Goal: Task Accomplishment & Management: Manage account settings

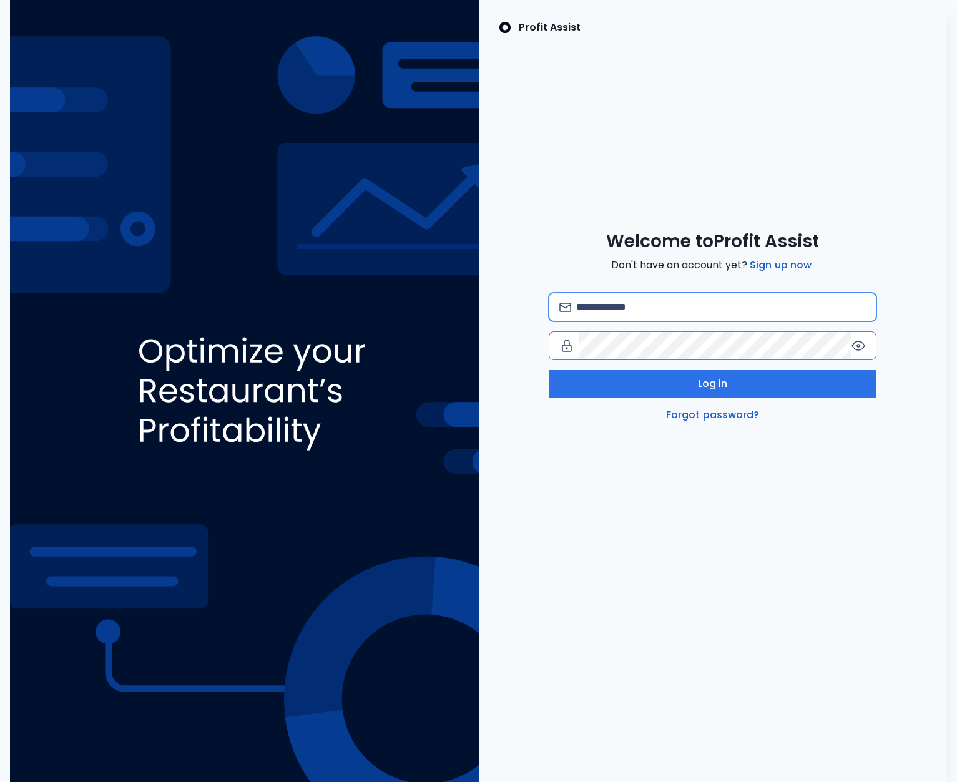
click at [620, 297] on input "email" at bounding box center [721, 306] width 290 height 27
type input "**********"
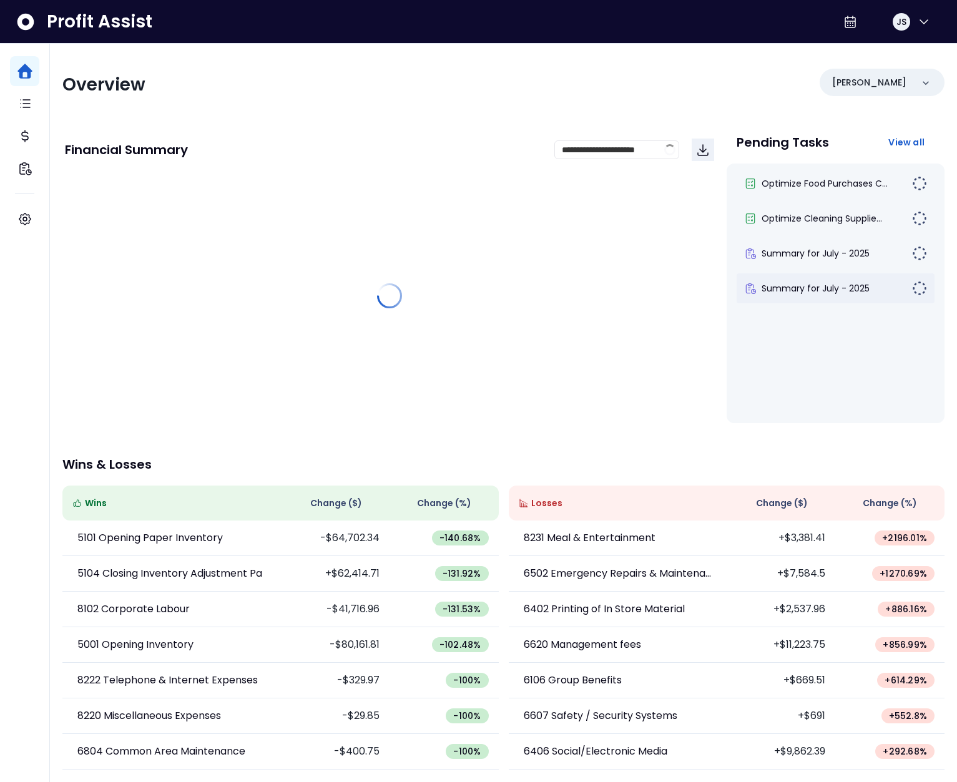
click at [819, 297] on div "Summary for July - 2025" at bounding box center [836, 288] width 198 height 30
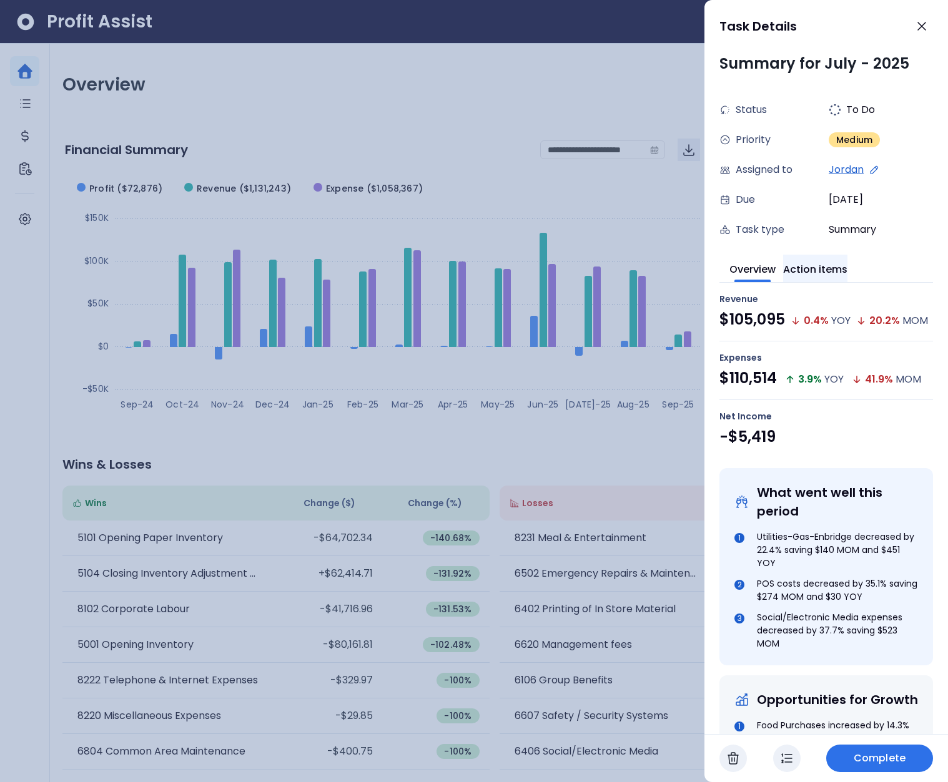
click at [820, 272] on button "Action items" at bounding box center [815, 268] width 64 height 27
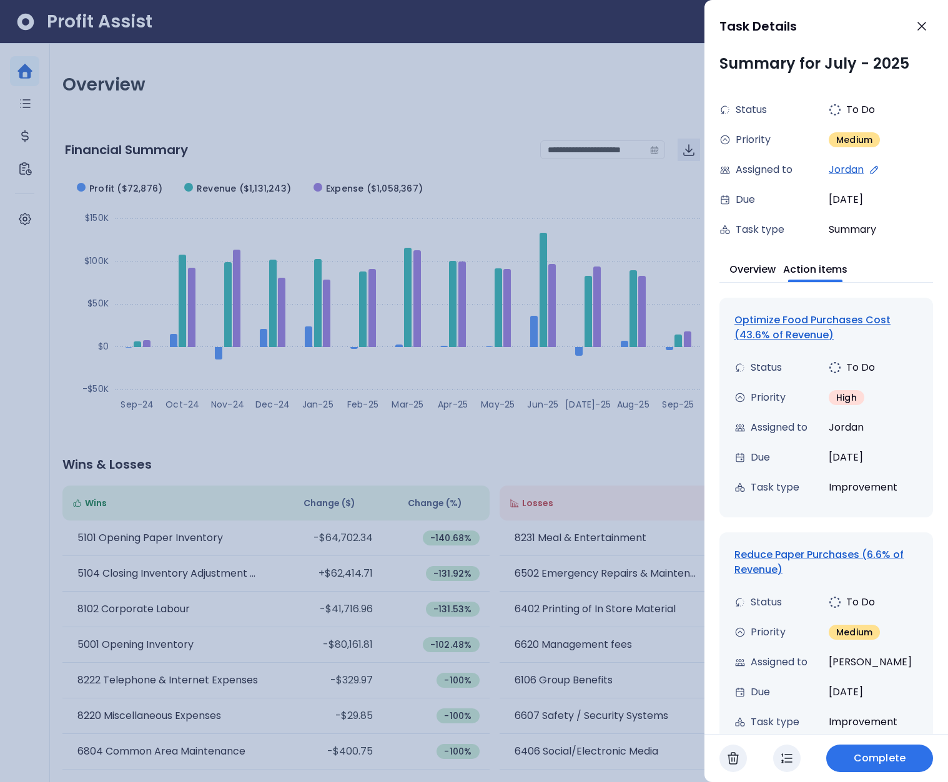
click at [905, 756] on button "Complete" at bounding box center [879, 758] width 107 height 27
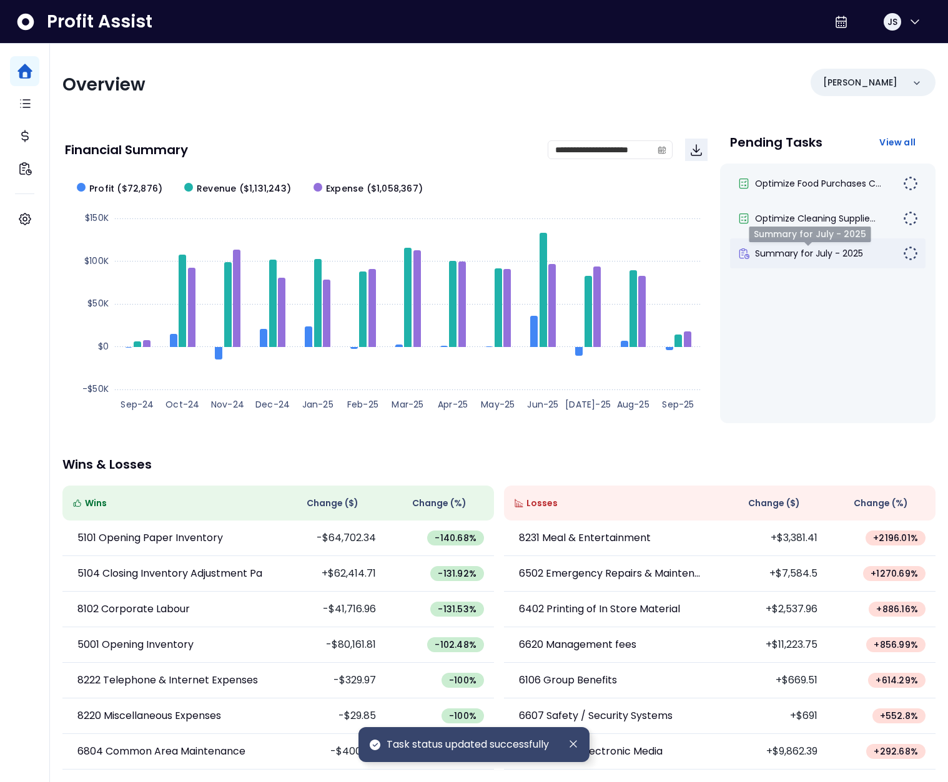
click at [801, 255] on span "Summary for July - 2025" at bounding box center [809, 253] width 108 height 12
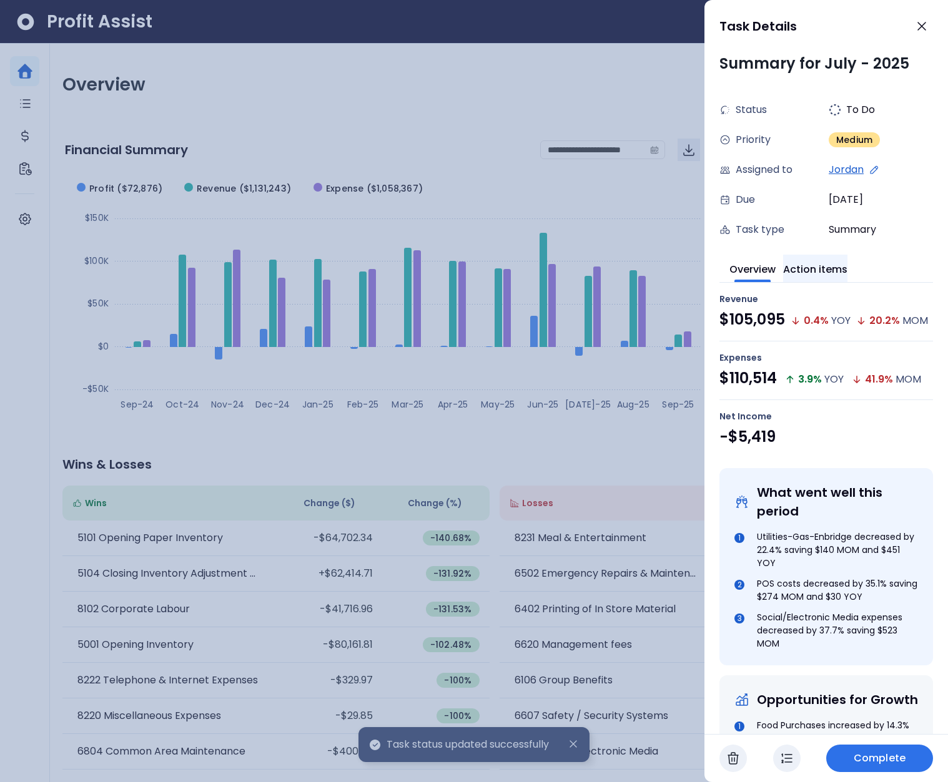
click at [837, 273] on button "Action items" at bounding box center [815, 268] width 64 height 27
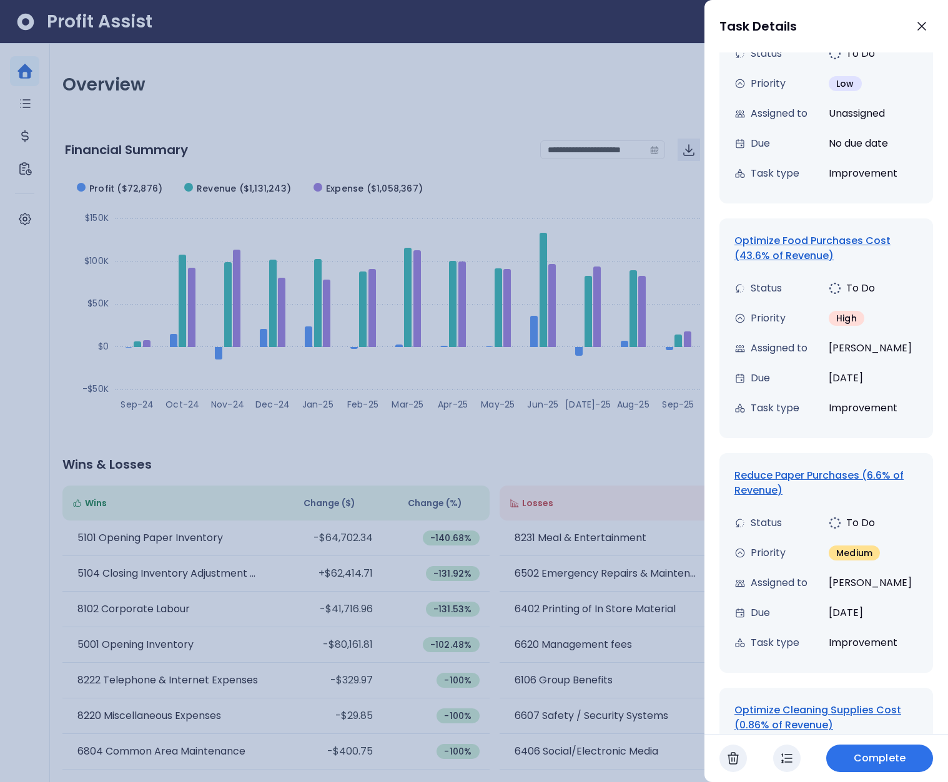
scroll to position [1062, 0]
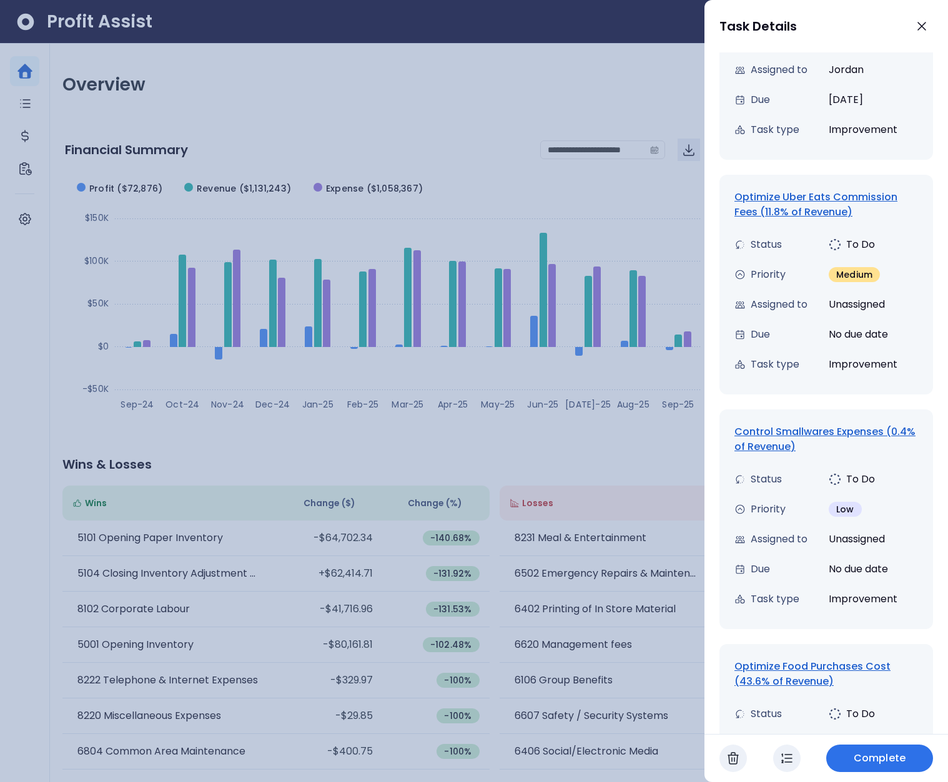
click at [879, 763] on span "Complete" at bounding box center [880, 758] width 52 height 15
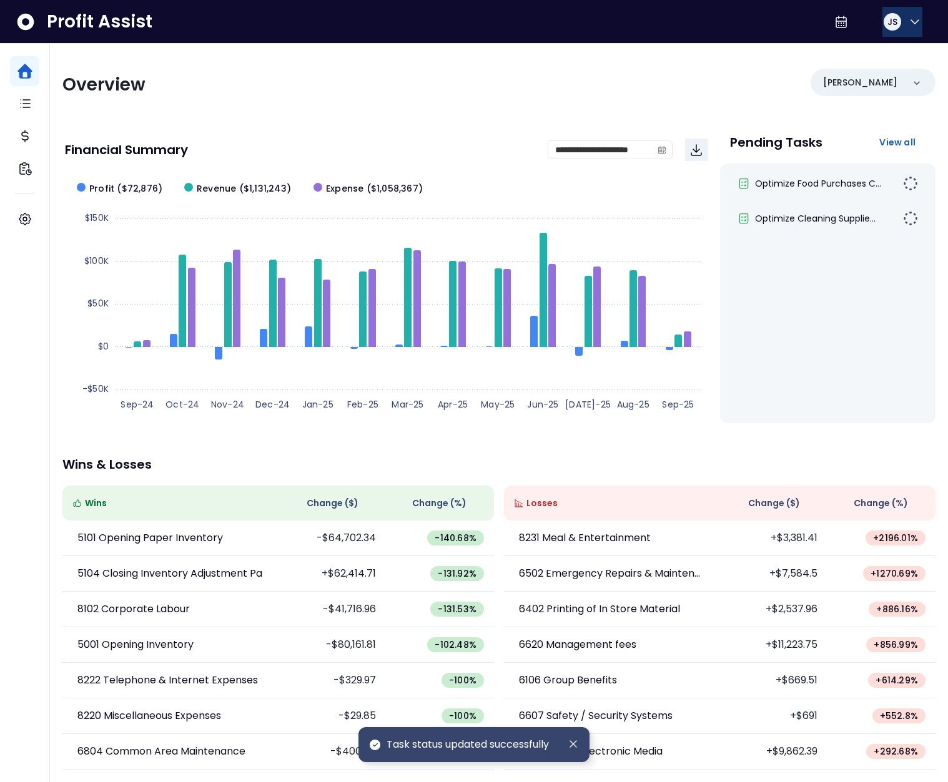
click at [911, 20] on icon "button" at bounding box center [914, 22] width 7 height 4
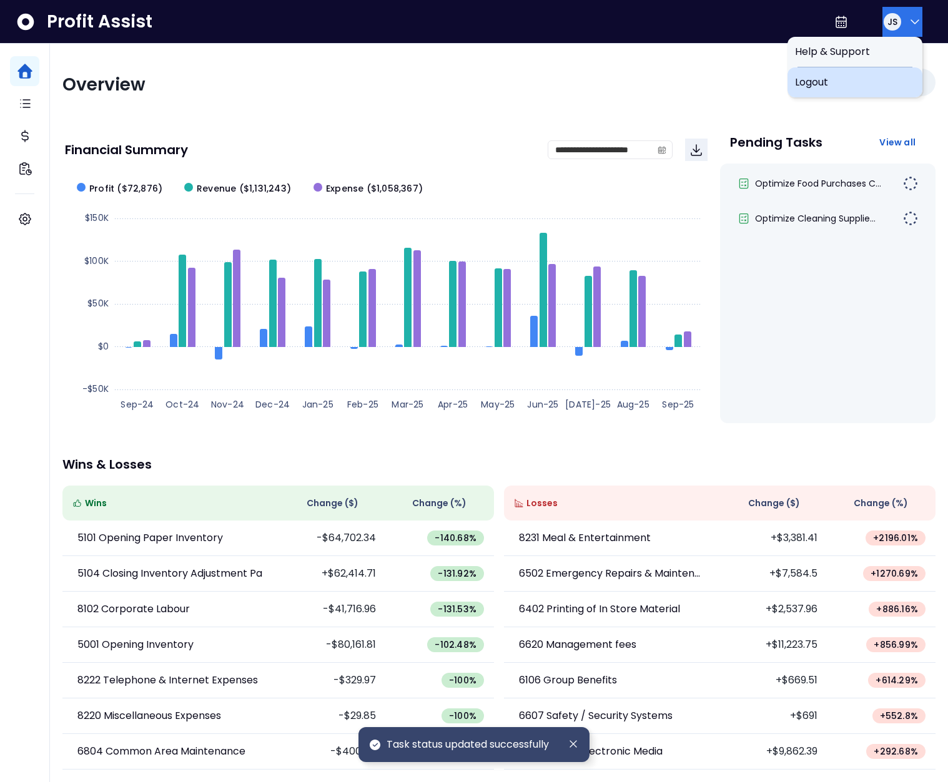
click at [862, 76] on span "Logout" at bounding box center [855, 82] width 120 height 15
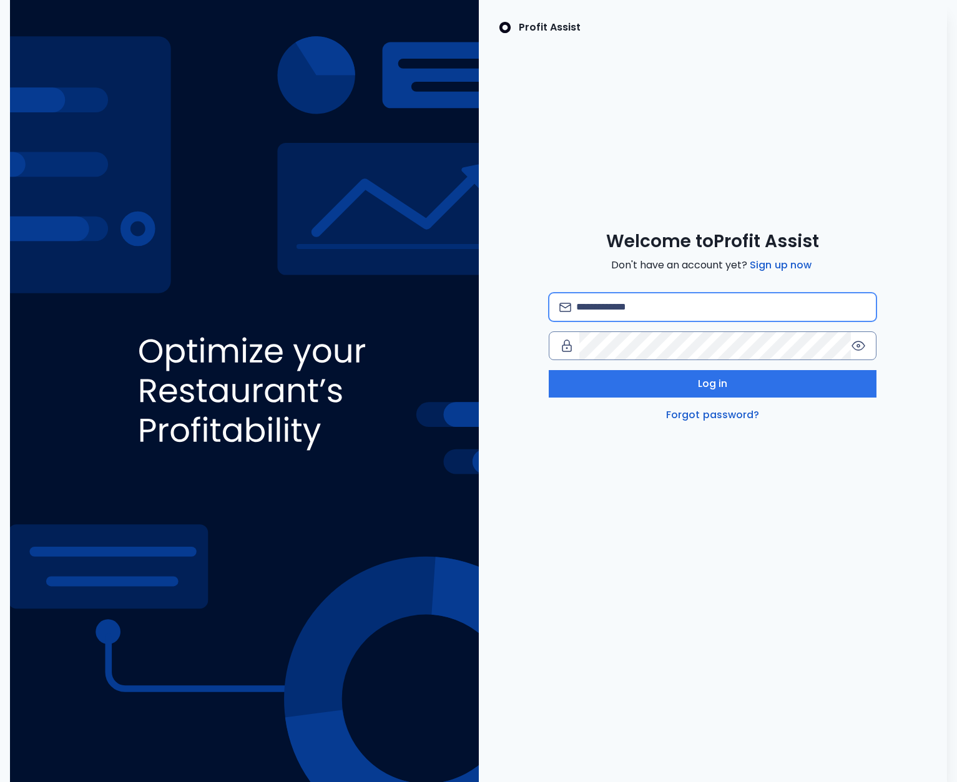
click at [671, 298] on input "email" at bounding box center [721, 306] width 290 height 27
type input "**********"
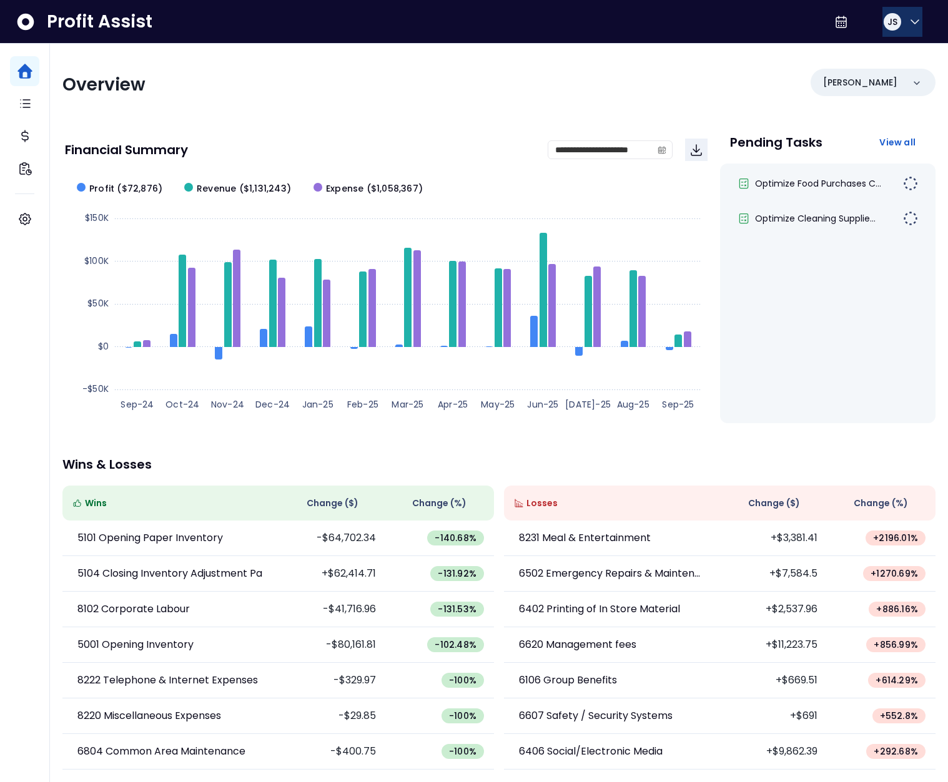
click at [893, 15] on div "JS" at bounding box center [892, 22] width 20 height 20
click at [900, 19] on button "JS" at bounding box center [902, 22] width 40 height 30
click at [890, 33] on button "JS" at bounding box center [902, 22] width 40 height 30
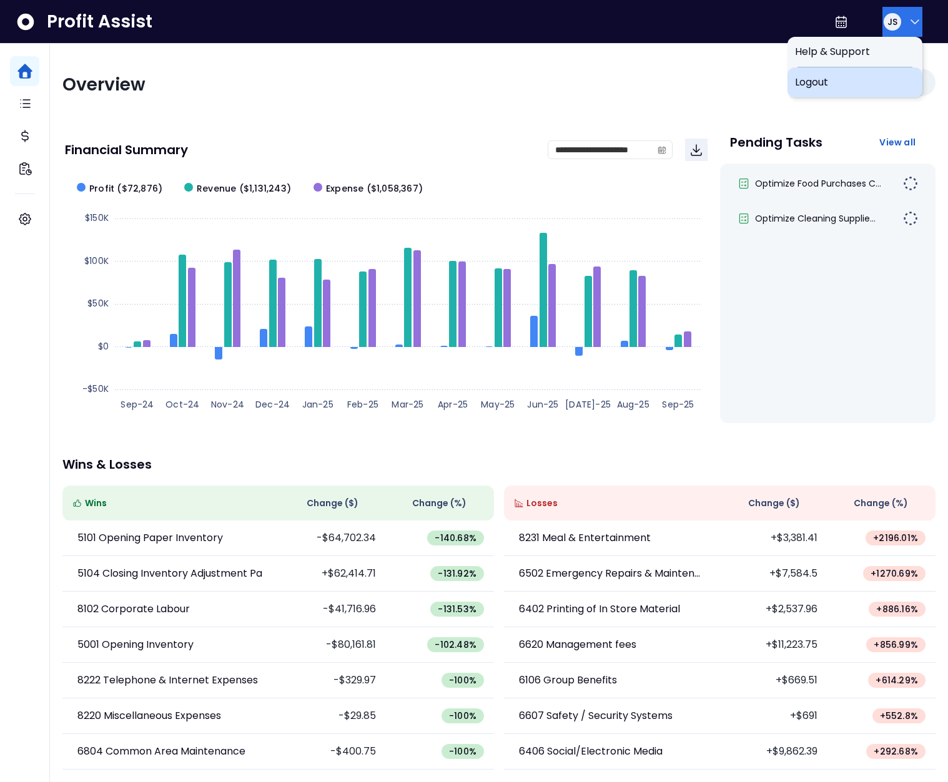
click at [867, 94] on div "Logout" at bounding box center [854, 82] width 135 height 30
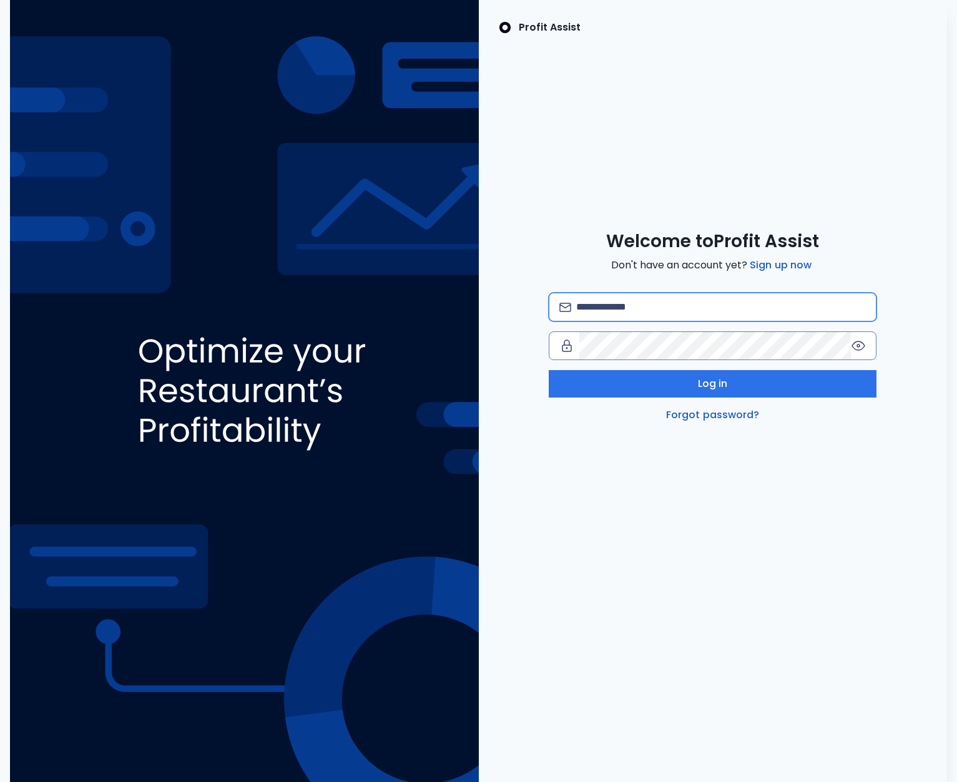
click at [609, 318] on input "email" at bounding box center [721, 306] width 290 height 27
type input "**********"
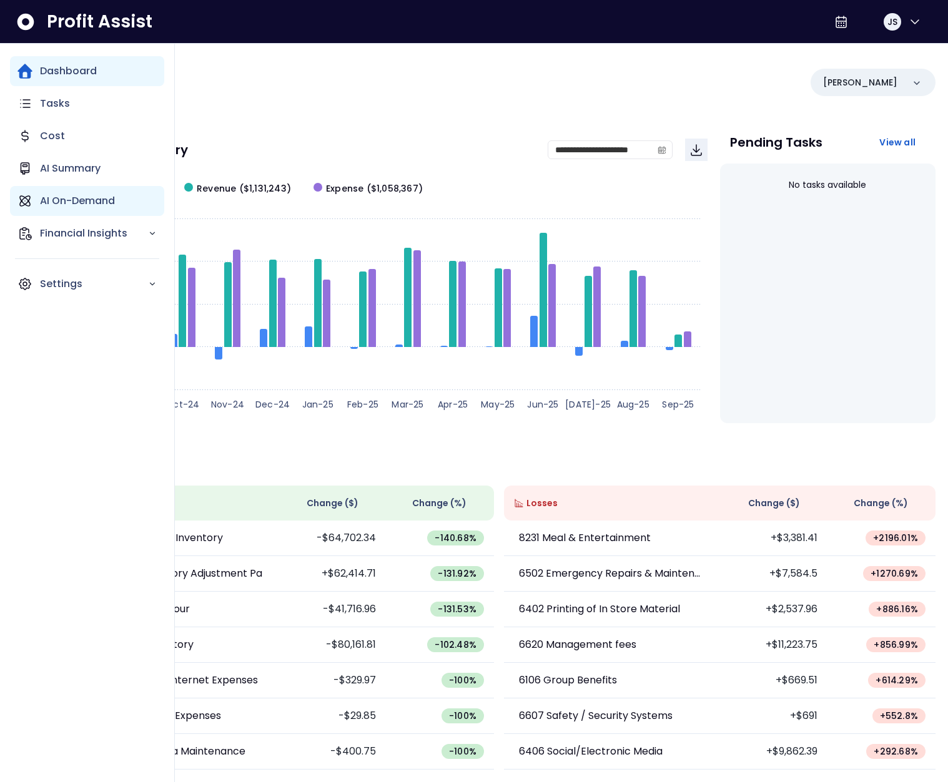
click at [62, 205] on p "AI On-Demand" at bounding box center [77, 201] width 75 height 15
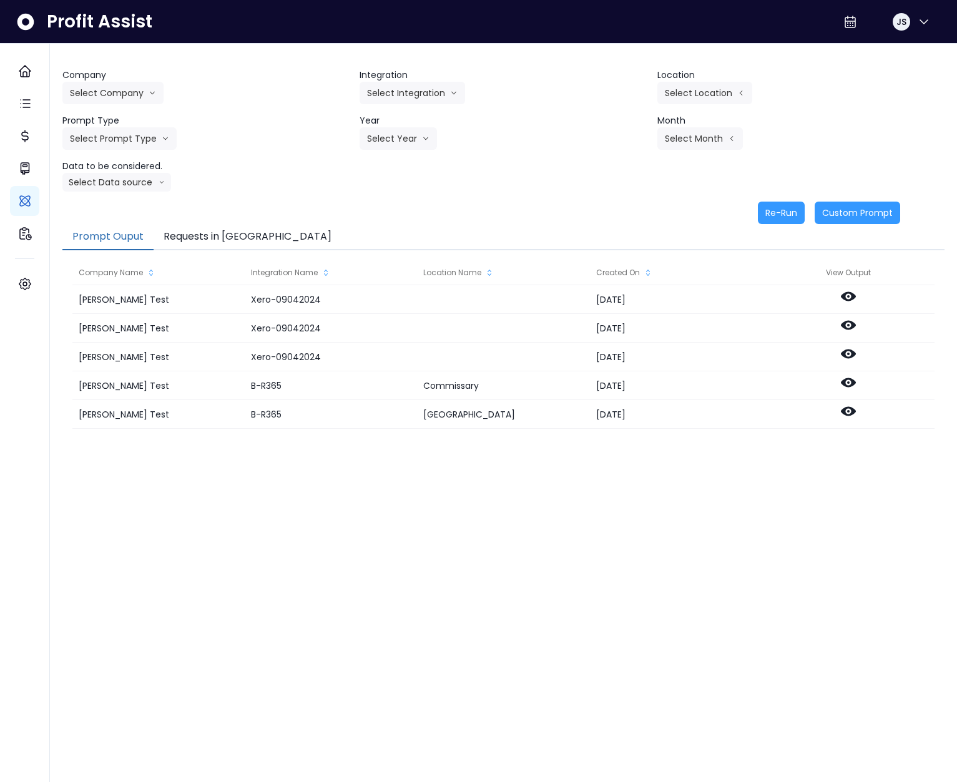
click at [141, 104] on div "Company Select Company Hardik Test koras Bakery SpotOn Demo TestLOCATION Integr…" at bounding box center [503, 130] width 882 height 123
click at [136, 96] on button "Select Company" at bounding box center [112, 93] width 101 height 22
click at [112, 165] on span "SpotOn Demo" at bounding box center [115, 164] width 90 height 12
click at [401, 93] on button "Select Integration" at bounding box center [413, 93] width 106 height 22
click at [398, 175] on li "Queensway" at bounding box center [404, 186] width 89 height 22
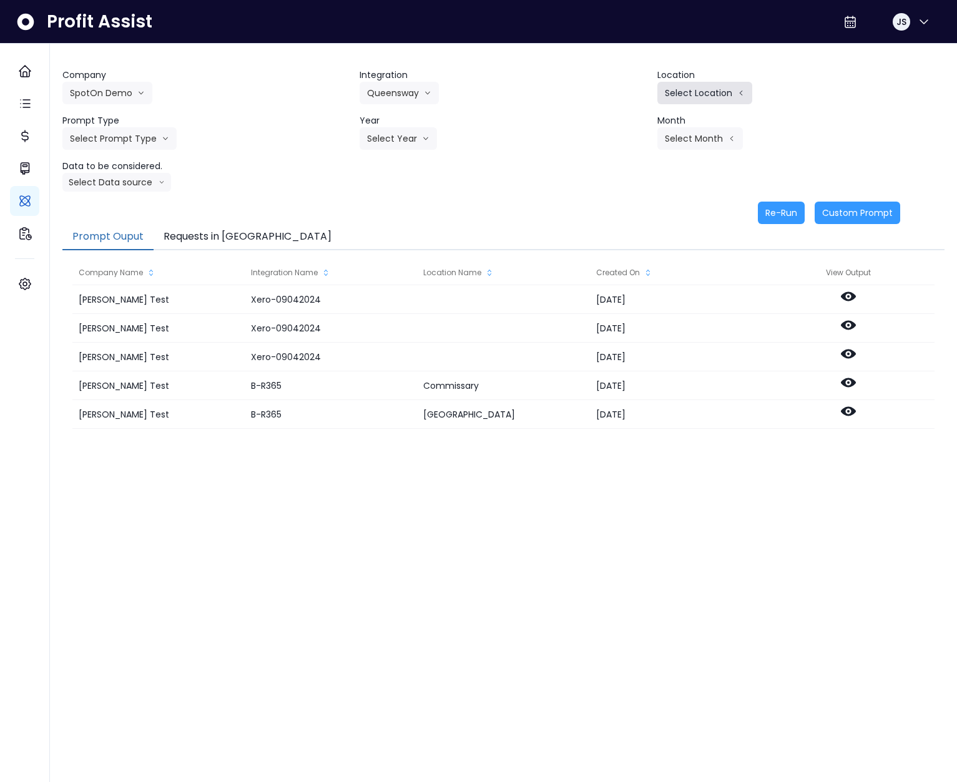
click at [666, 90] on button "Select Location" at bounding box center [704, 93] width 95 height 22
click at [666, 121] on header "Month" at bounding box center [800, 120] width 287 height 13
click at [677, 97] on button "Select Location" at bounding box center [704, 93] width 95 height 22
click at [606, 100] on span "All Locations" at bounding box center [624, 97] width 49 height 12
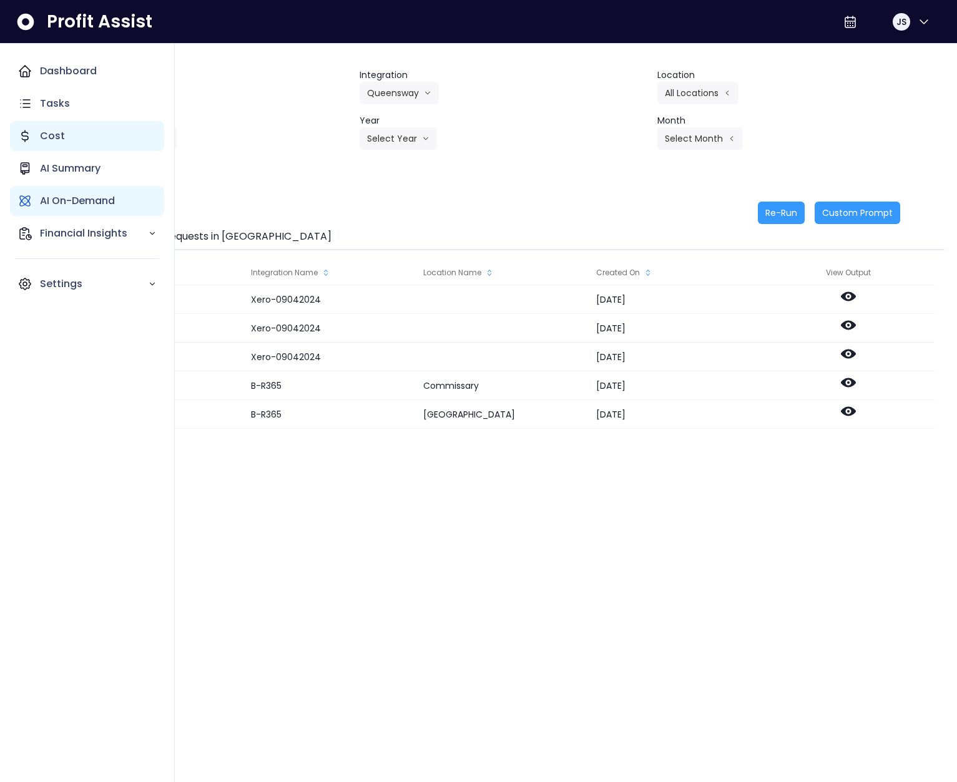
click at [111, 139] on div "Cost" at bounding box center [87, 136] width 154 height 30
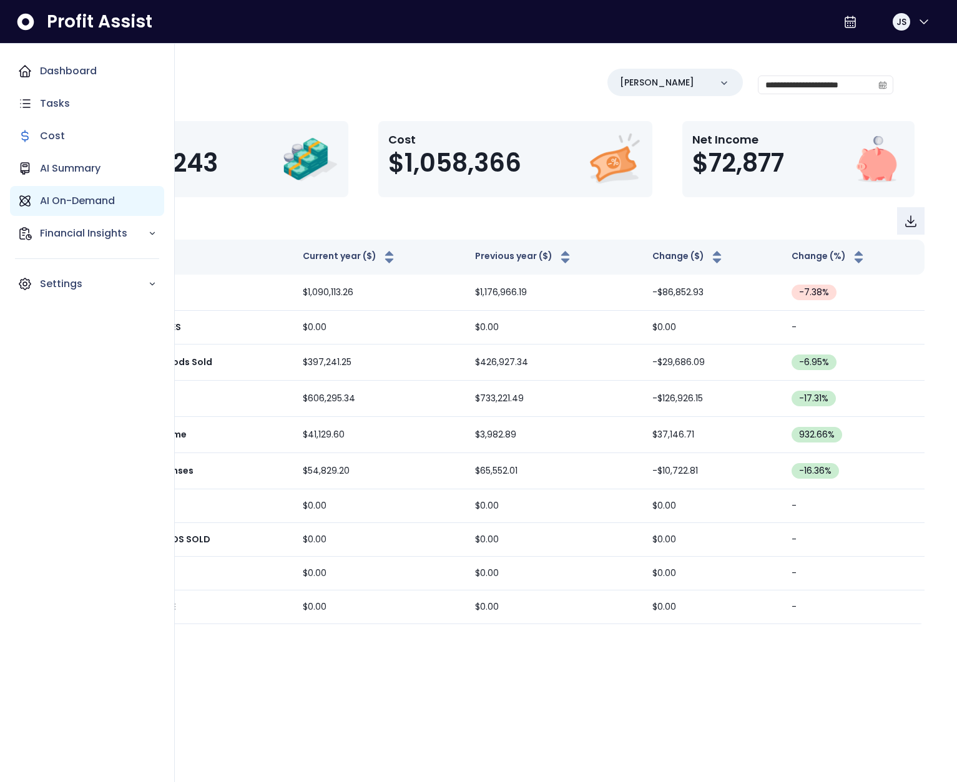
click at [86, 199] on p "AI On-Demand" at bounding box center [77, 201] width 75 height 15
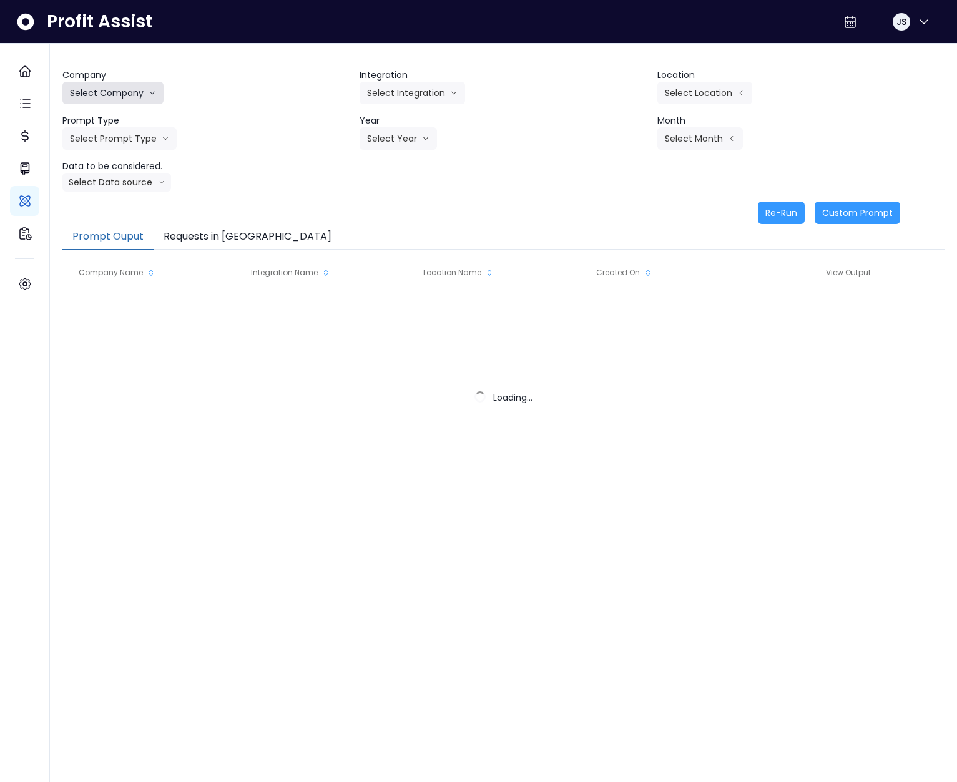
click at [132, 85] on button "Select Company" at bounding box center [112, 93] width 101 height 22
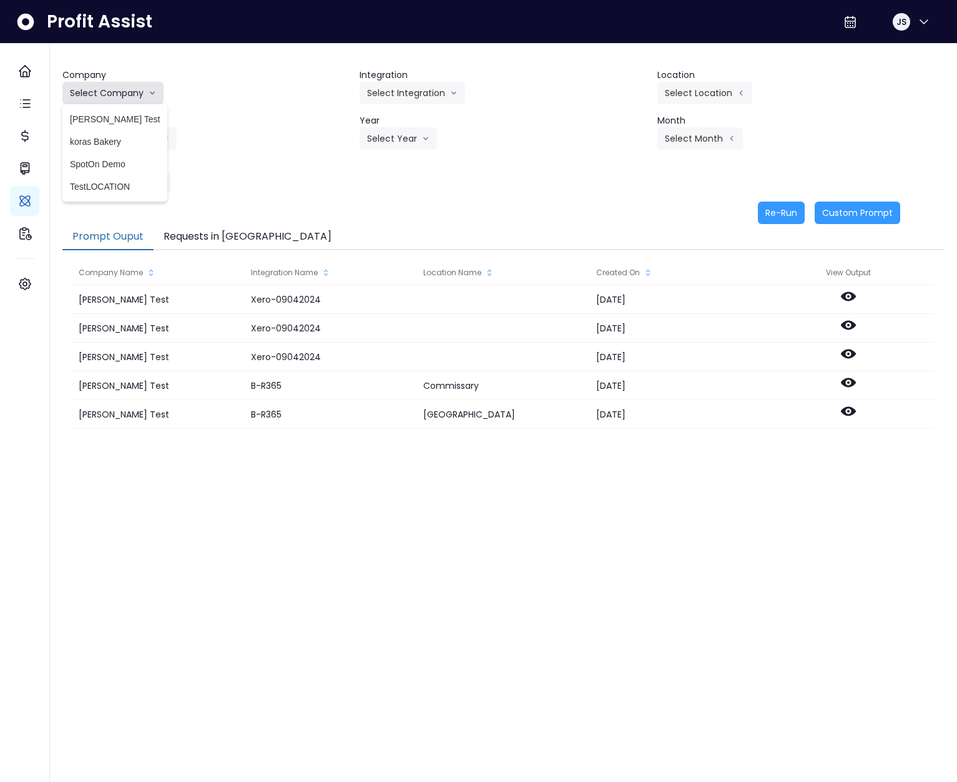
drag, startPoint x: 114, startPoint y: 91, endPoint x: 113, endPoint y: 114, distance: 23.1
click at [114, 102] on button "Select Company" at bounding box center [112, 93] width 101 height 22
click at [117, 93] on button "Select Company" at bounding box center [112, 93] width 101 height 22
click at [109, 160] on span "SpotOn Demo" at bounding box center [115, 164] width 90 height 12
click at [410, 84] on button "Select Integration" at bounding box center [413, 93] width 106 height 22
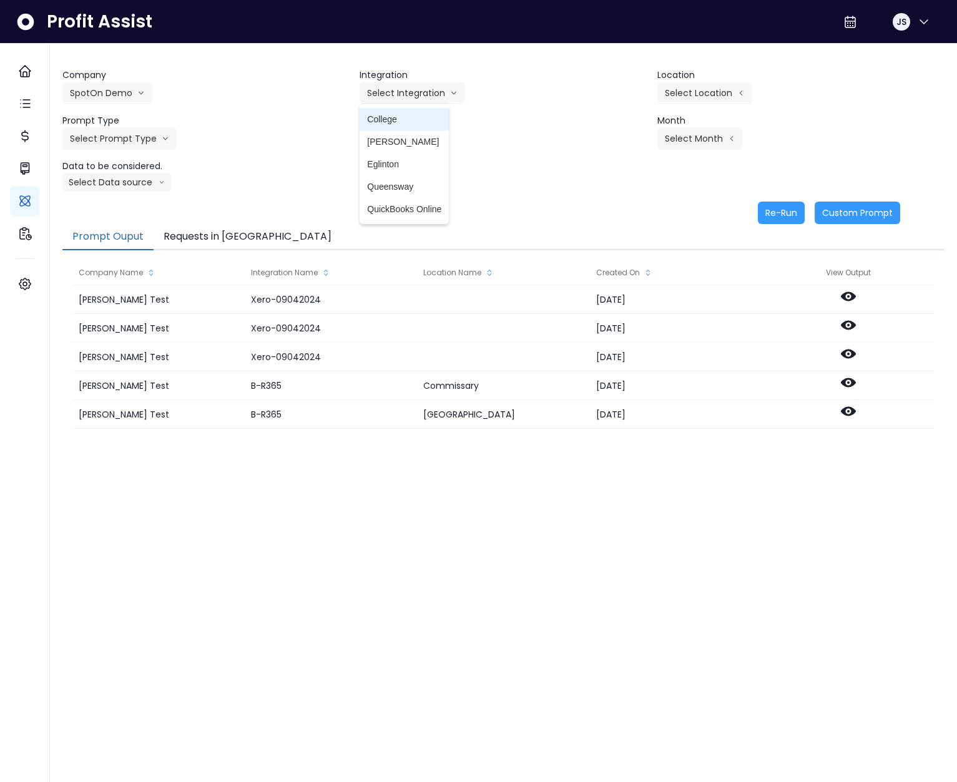
click at [399, 124] on span "College" at bounding box center [404, 119] width 74 height 12
click at [726, 82] on button "Select Location" at bounding box center [704, 93] width 95 height 22
click at [614, 94] on span "All Locations" at bounding box center [624, 97] width 49 height 12
click at [97, 137] on button "Select Prompt Type" at bounding box center [119, 138] width 114 height 22
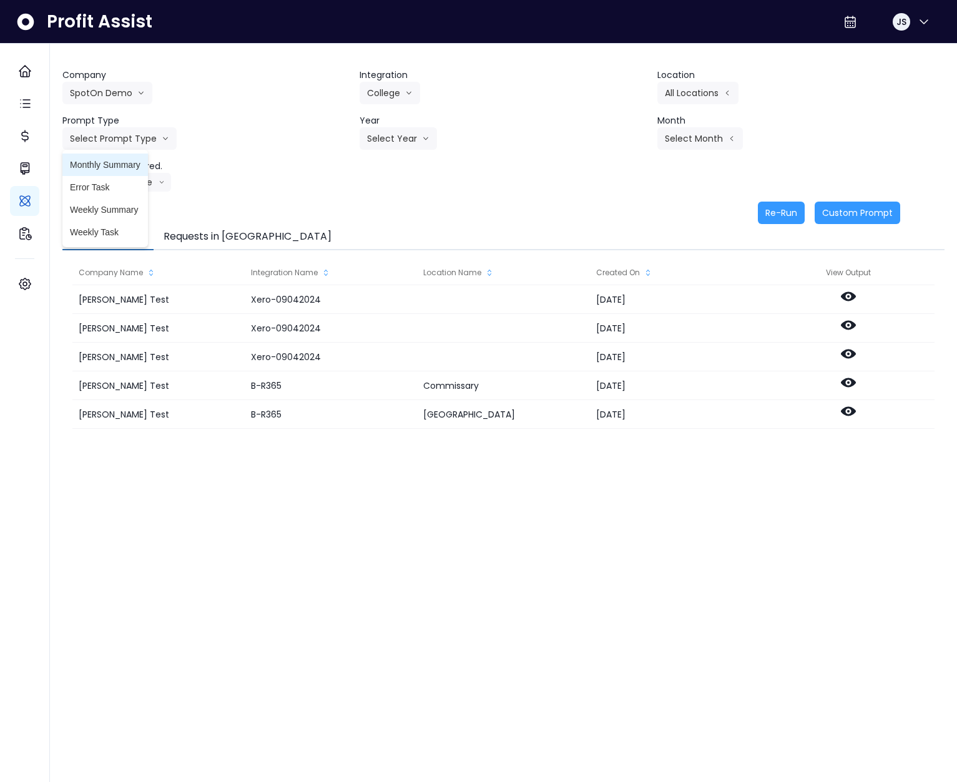
click at [119, 165] on span "Monthly Summary" at bounding box center [105, 165] width 71 height 12
click at [395, 144] on button "Select Year" at bounding box center [398, 138] width 77 height 22
click at [382, 200] on li "2025" at bounding box center [377, 210] width 34 height 22
click at [722, 145] on button "Select Month" at bounding box center [700, 138] width 86 height 22
click at [629, 254] on span "June" at bounding box center [638, 254] width 24 height 12
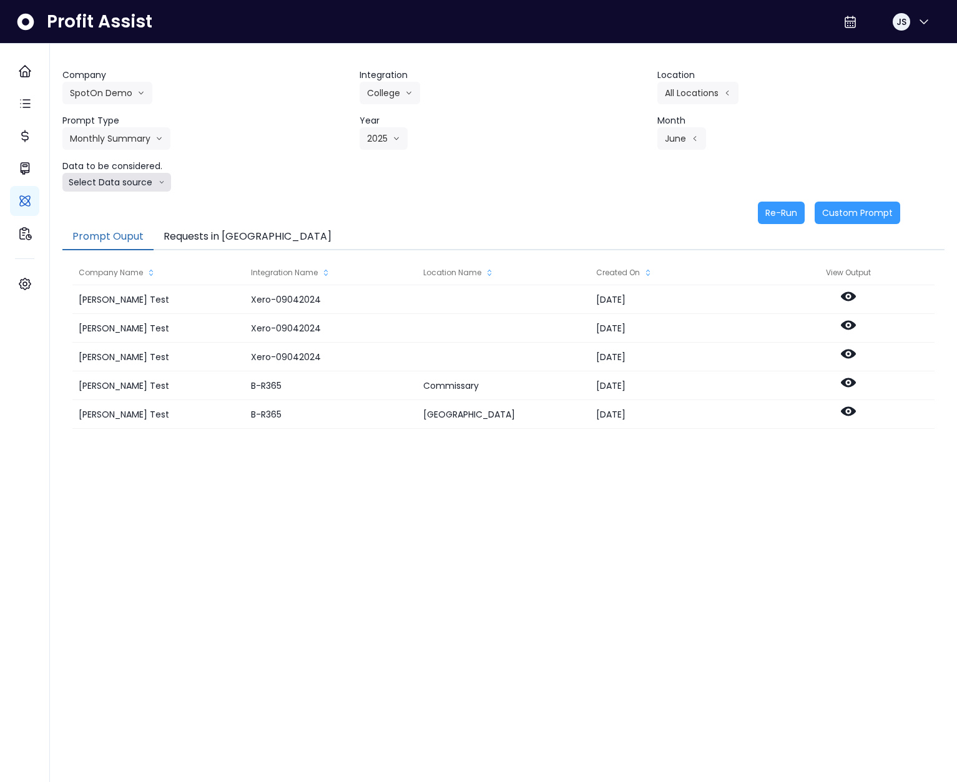
click at [132, 187] on button "Select Data source" at bounding box center [116, 182] width 109 height 19
click at [123, 220] on li "Location Analysis" at bounding box center [111, 229] width 98 height 22
click at [777, 216] on button "Re-Run" at bounding box center [781, 213] width 47 height 22
click at [234, 241] on button "Requests in Queue" at bounding box center [248, 237] width 188 height 26
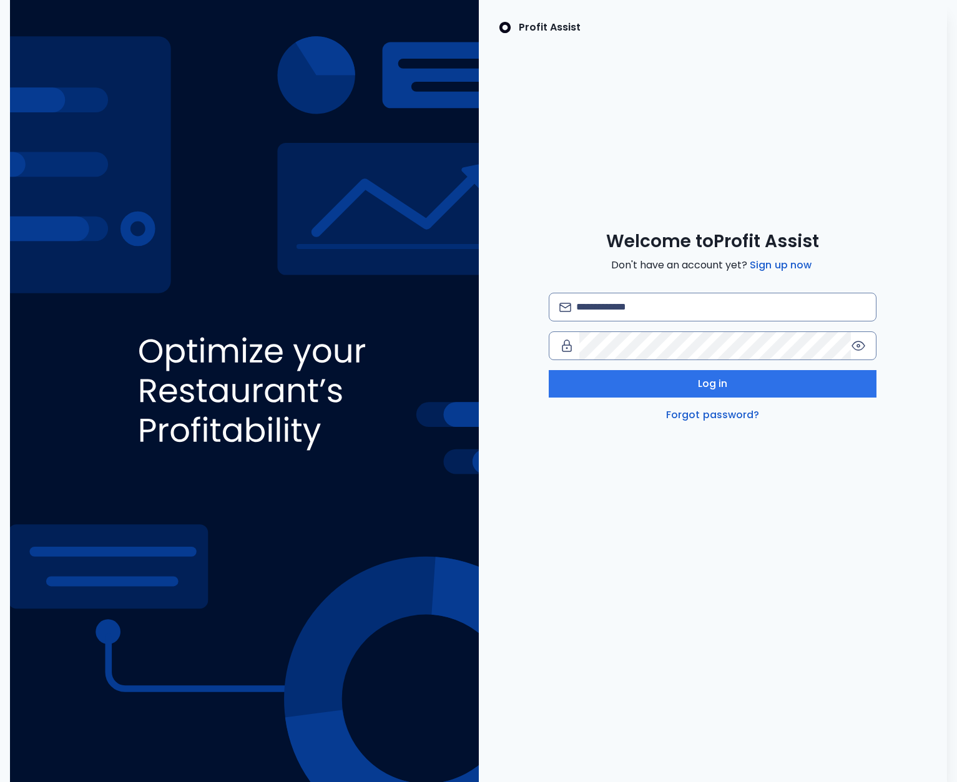
click at [486, 122] on div "Profit Assist Welcome to Profit Assist Don't have an account yet? Sign up now L…" at bounding box center [713, 391] width 469 height 782
click at [597, 312] on input "email" at bounding box center [721, 306] width 290 height 27
type input "**********"
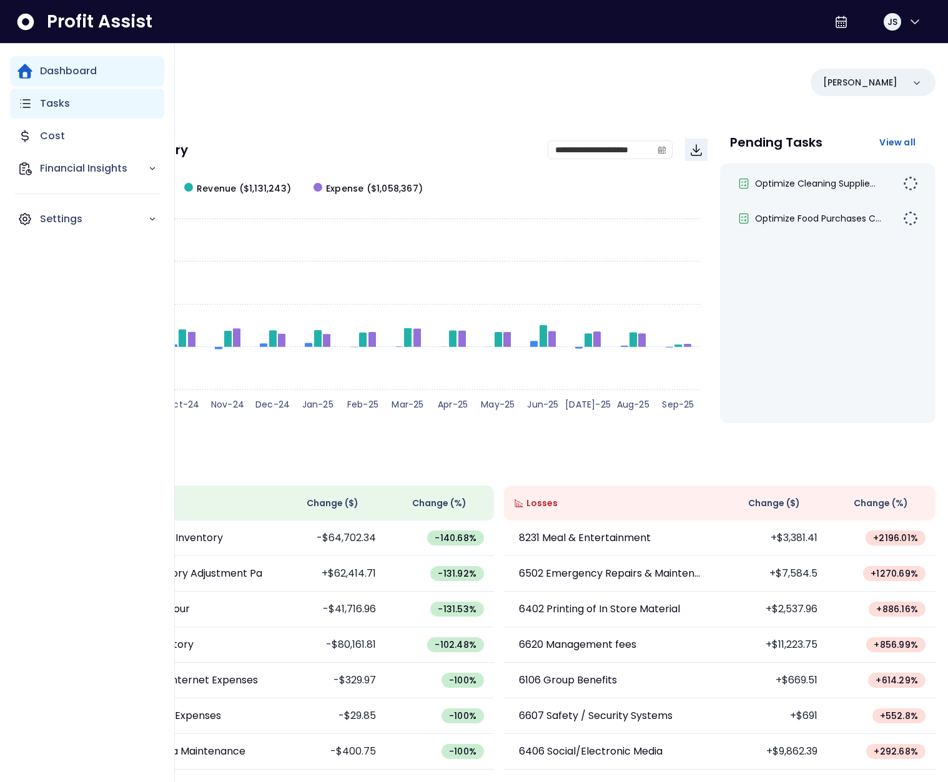
click at [26, 107] on icon "Main navigation" at bounding box center [25, 103] width 9 height 7
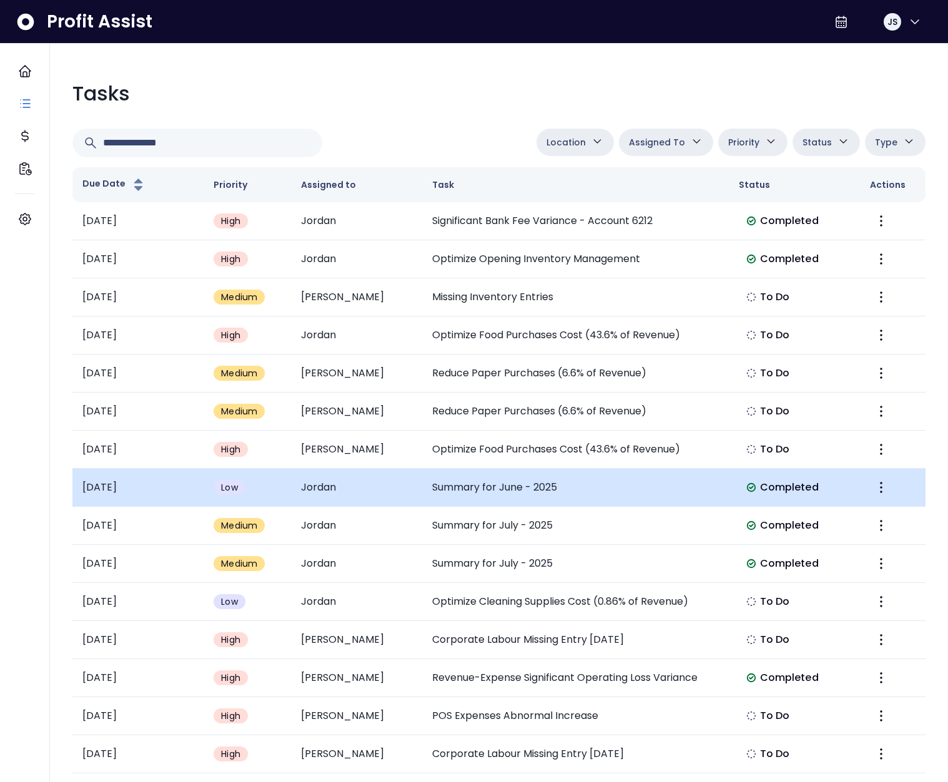
click at [483, 492] on td "Summary for June - 2025" at bounding box center [575, 488] width 306 height 38
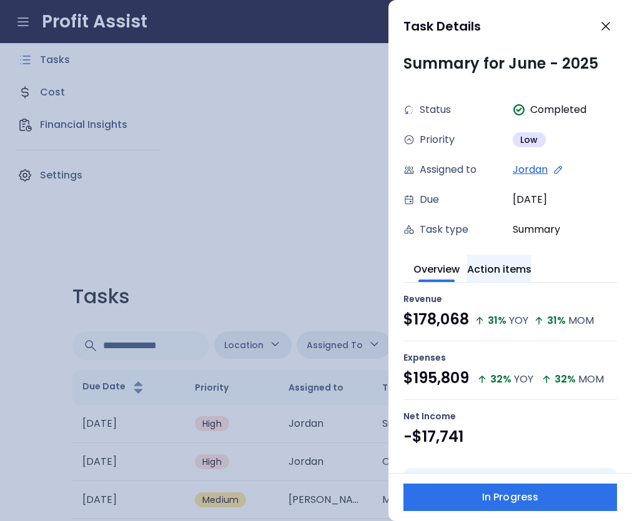
click at [502, 270] on button "Action items" at bounding box center [499, 268] width 64 height 27
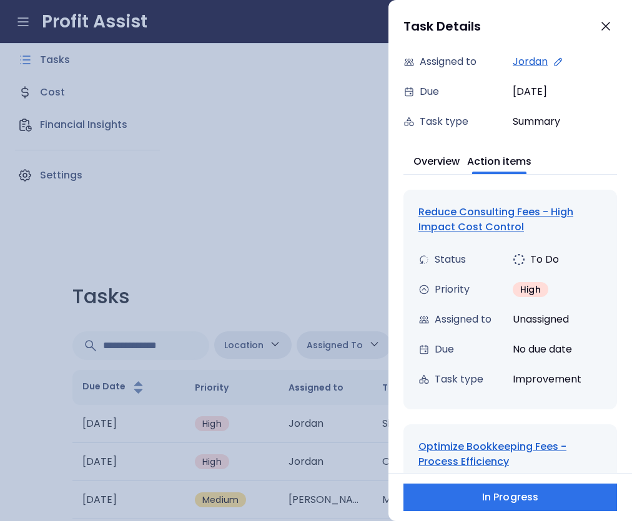
scroll to position [152, 0]
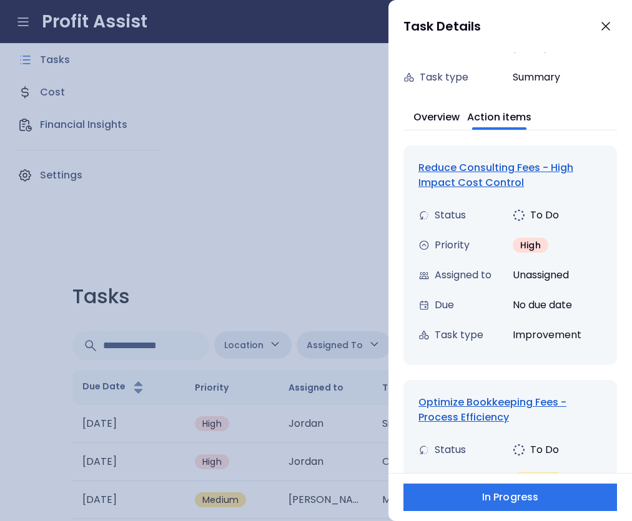
click at [473, 418] on div "Optimize Bookkeeping Fees - Process Efficiency" at bounding box center [510, 410] width 184 height 30
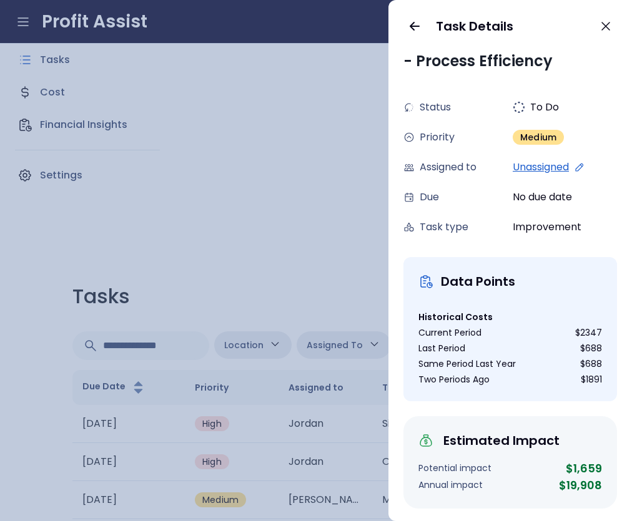
scroll to position [0, 0]
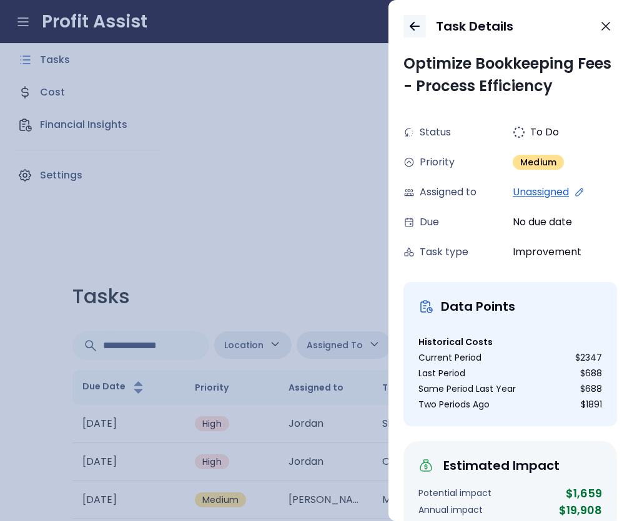
click at [415, 27] on icon "button" at bounding box center [414, 26] width 15 height 15
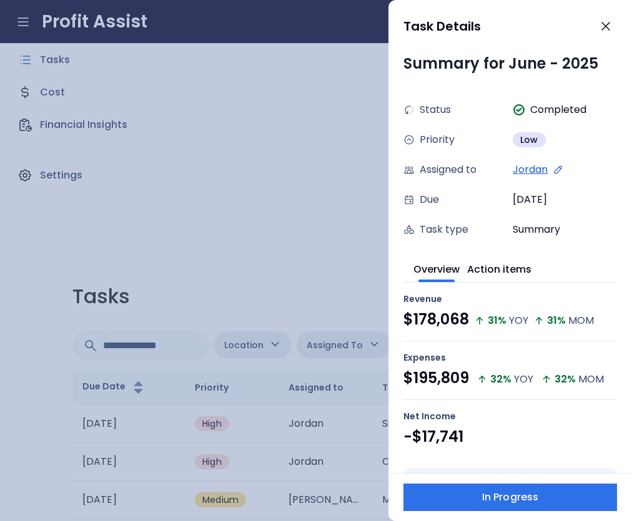
click at [231, 70] on div at bounding box center [316, 260] width 632 height 521
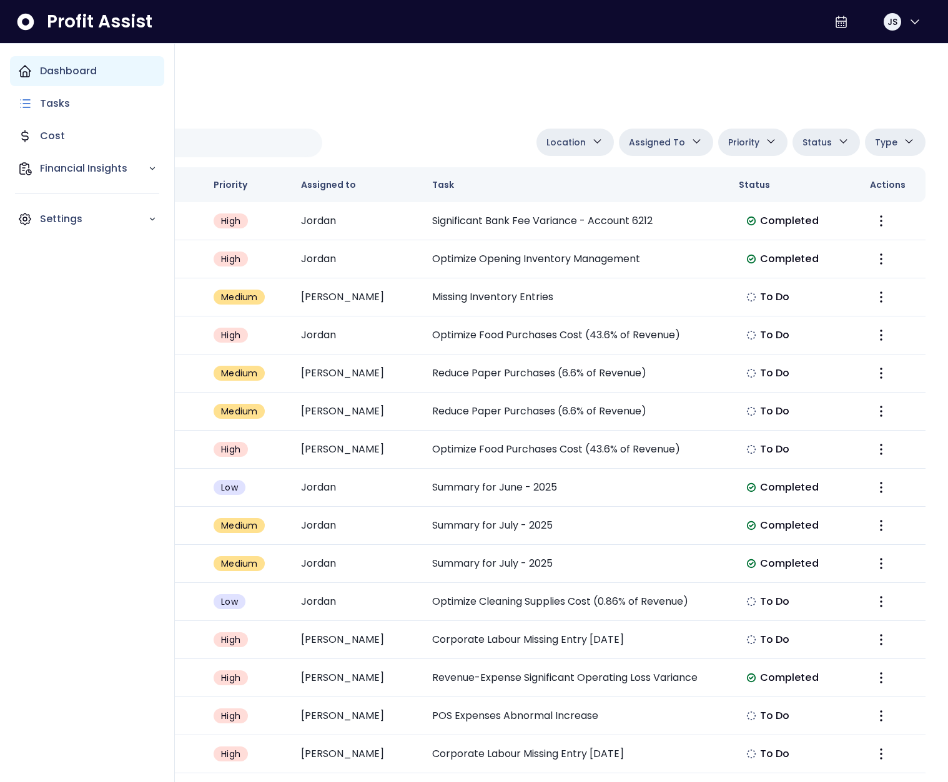
click at [29, 71] on icon "Main navigation" at bounding box center [24, 71] width 11 height 11
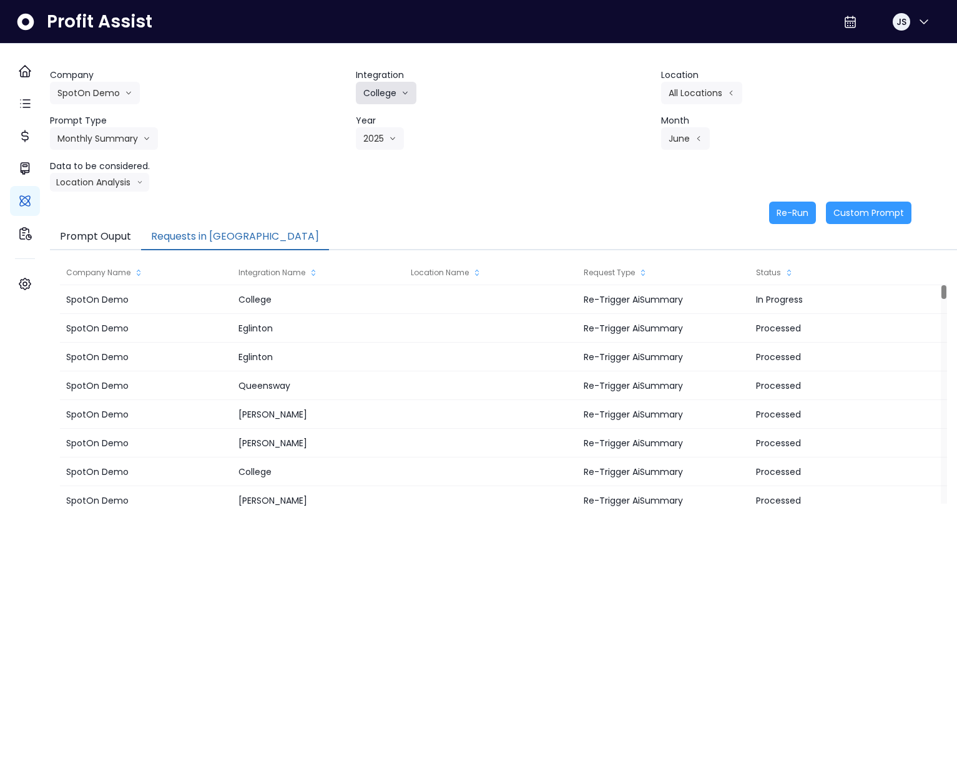
click at [393, 102] on button "College" at bounding box center [386, 93] width 61 height 22
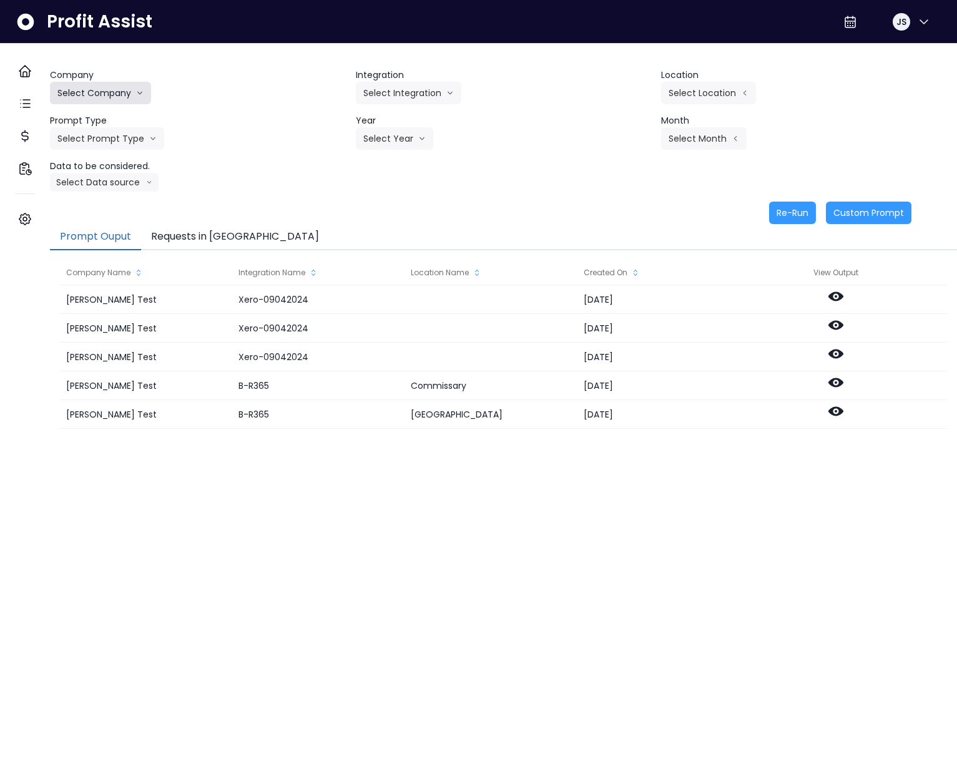
click at [112, 88] on button "Select Company" at bounding box center [100, 93] width 101 height 22
click at [107, 169] on span "SpotOn Demo" at bounding box center [102, 164] width 90 height 12
click at [432, 87] on button "Select Integration" at bounding box center [409, 93] width 106 height 22
click at [415, 204] on span "QuickBooks Online" at bounding box center [400, 209] width 74 height 12
click at [410, 95] on button "QuickBooks Online" at bounding box center [410, 93] width 108 height 22
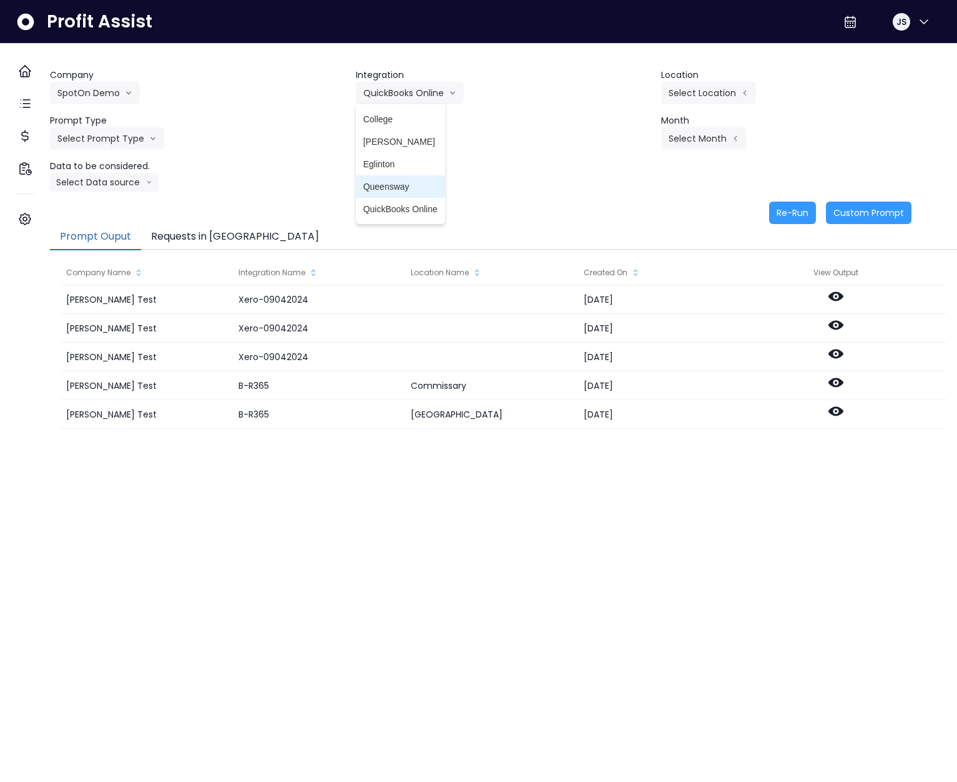
click at [399, 184] on span "Queensway" at bounding box center [400, 186] width 74 height 12
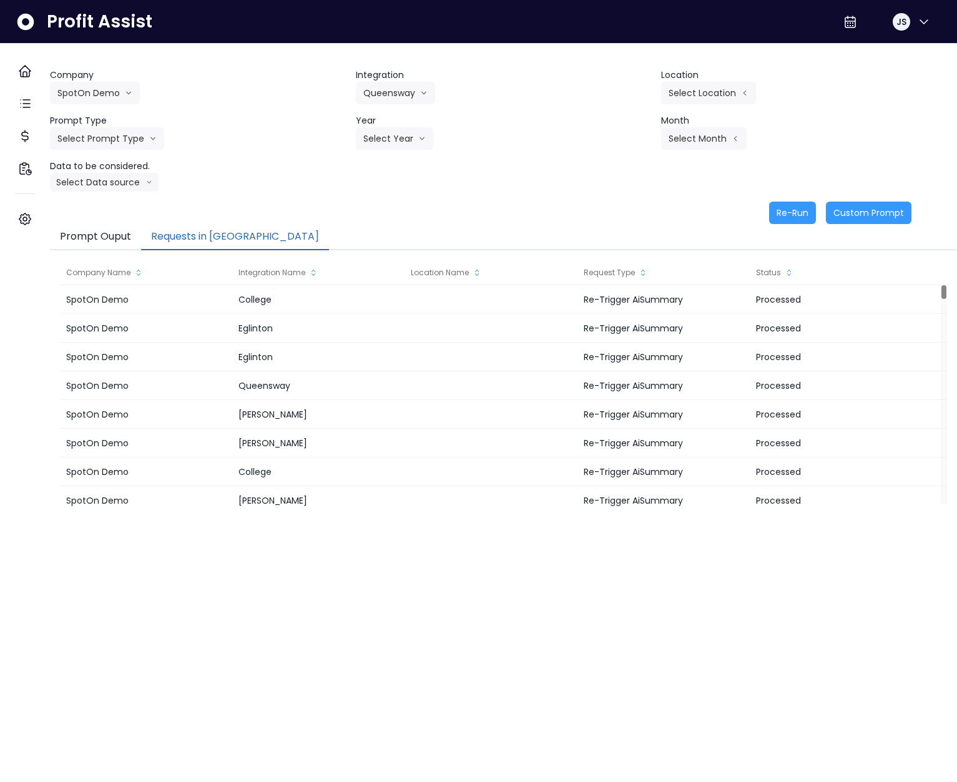
click at [235, 247] on button "Requests in Queue" at bounding box center [235, 237] width 188 height 26
click at [696, 89] on button "Select Location" at bounding box center [708, 93] width 95 height 22
click at [627, 96] on span "All Locations" at bounding box center [628, 97] width 49 height 12
click at [116, 143] on button "Select Prompt Type" at bounding box center [107, 138] width 114 height 22
click at [119, 163] on span "Monthly Summary" at bounding box center [92, 165] width 71 height 12
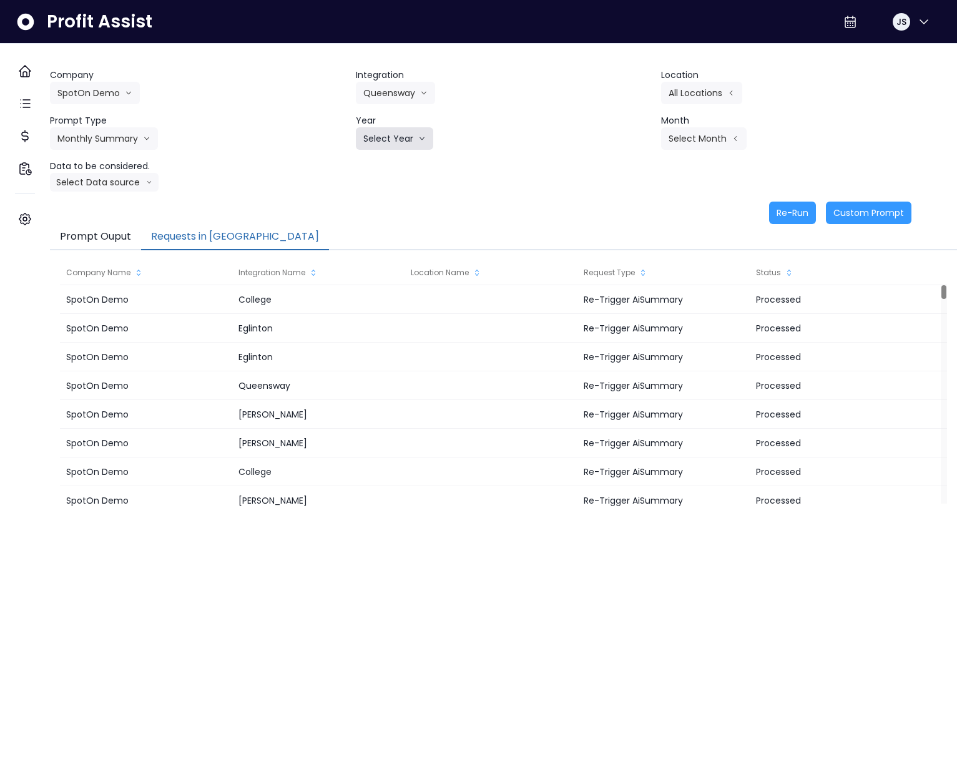
click at [410, 130] on button "Select Year" at bounding box center [394, 138] width 77 height 22
click at [377, 204] on span "2025" at bounding box center [372, 210] width 19 height 12
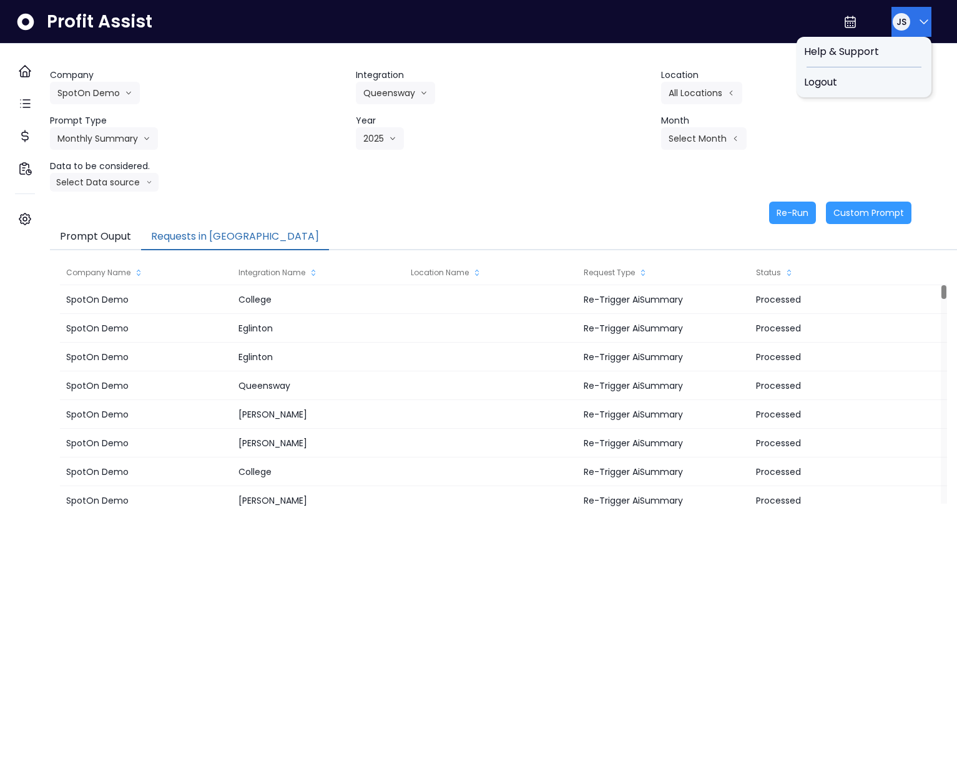
click at [899, 26] on span "JS" at bounding box center [902, 22] width 10 height 12
click at [857, 86] on span "Logout" at bounding box center [864, 82] width 120 height 15
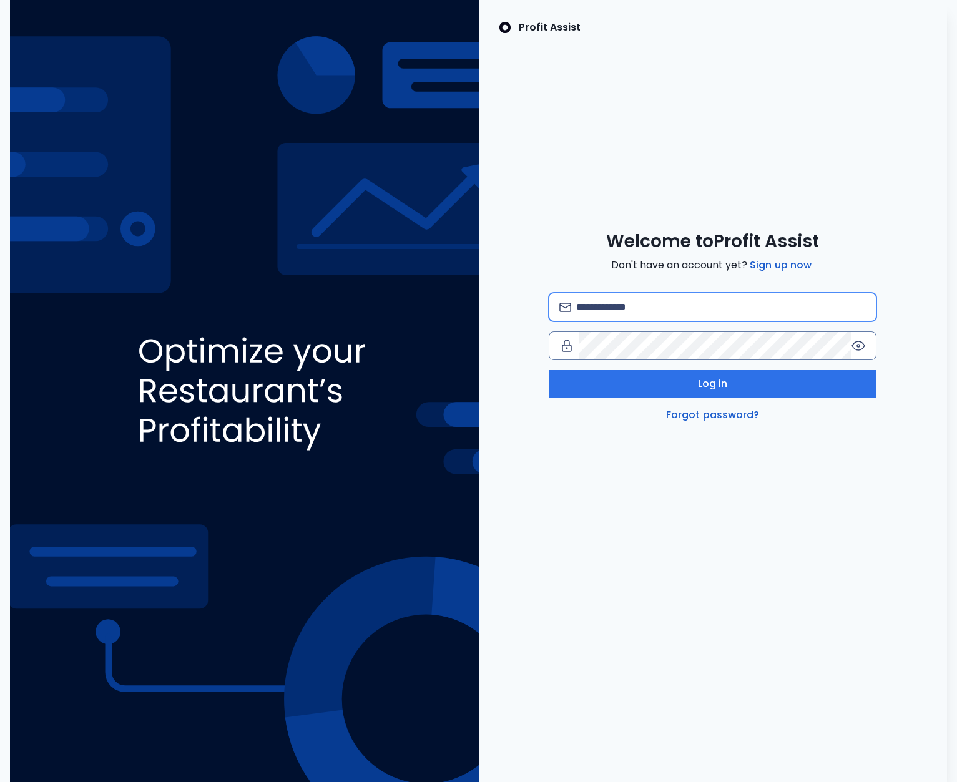
click at [627, 303] on input "email" at bounding box center [721, 306] width 290 height 27
type input "**********"
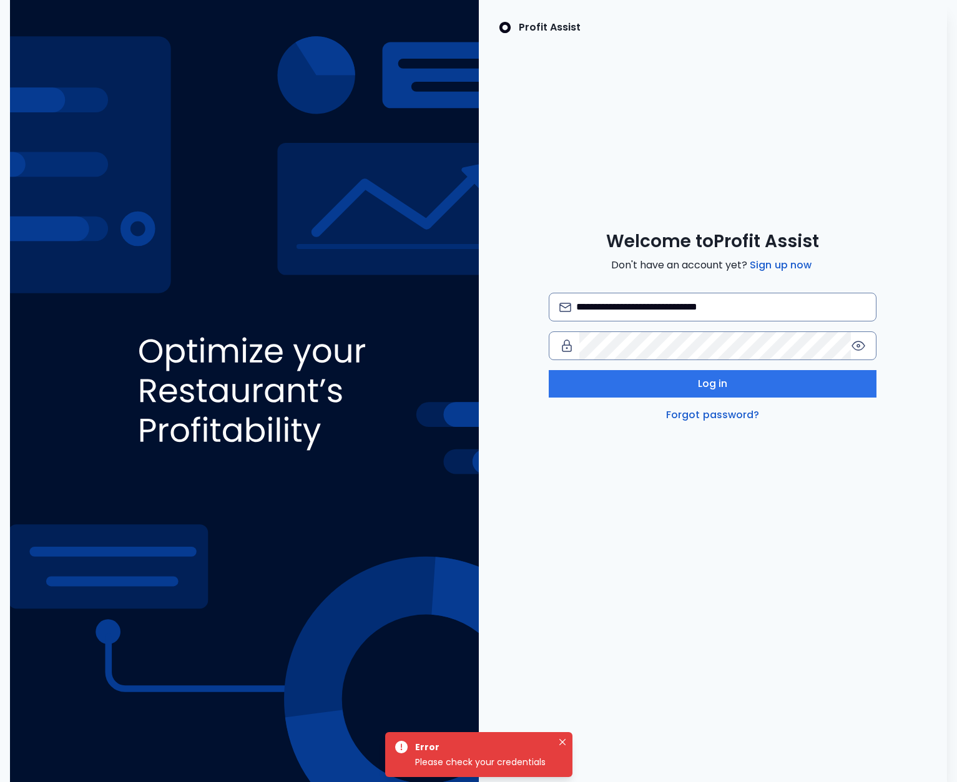
click at [620, 325] on div "**********" at bounding box center [713, 358] width 328 height 130
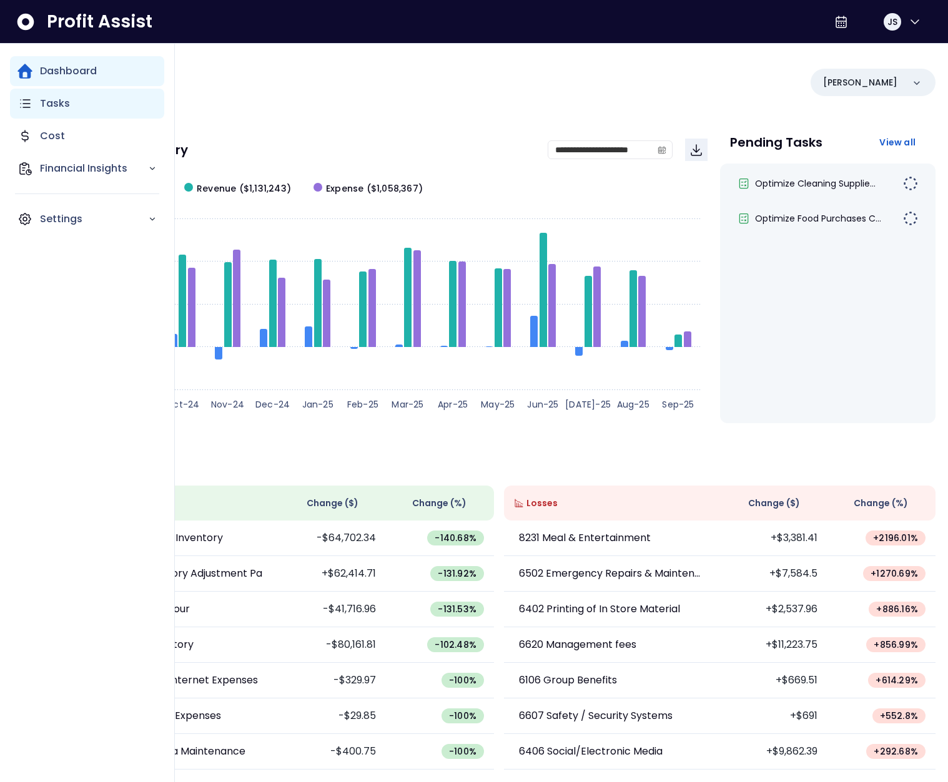
click at [51, 106] on p "Tasks" at bounding box center [55, 103] width 30 height 15
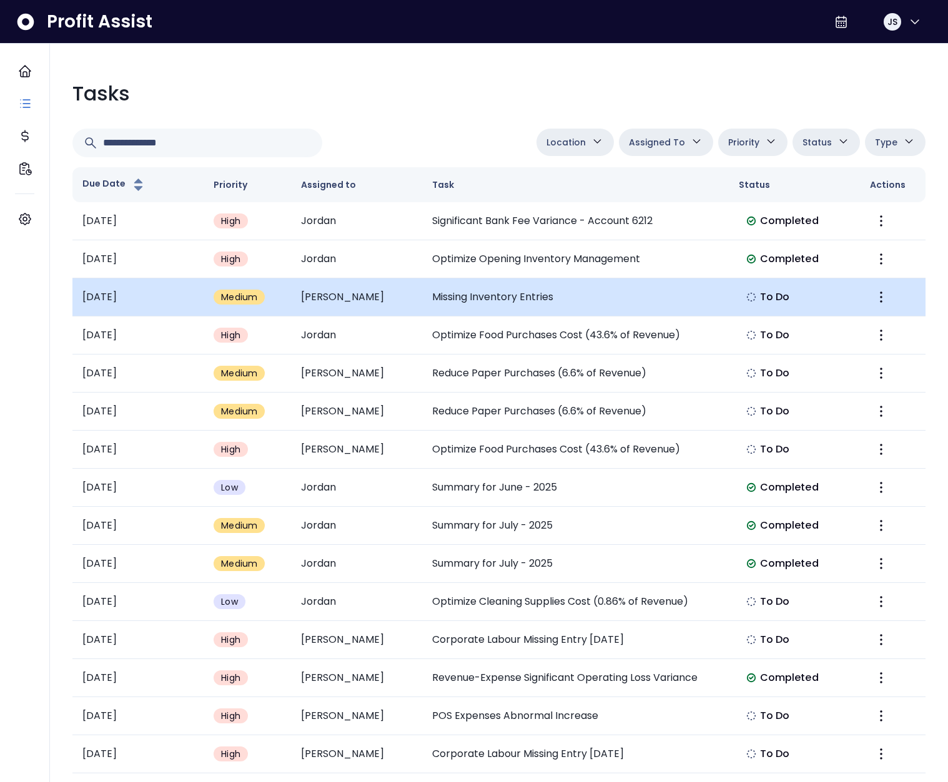
click at [545, 285] on td "Missing Inventory Entries" at bounding box center [575, 297] width 306 height 38
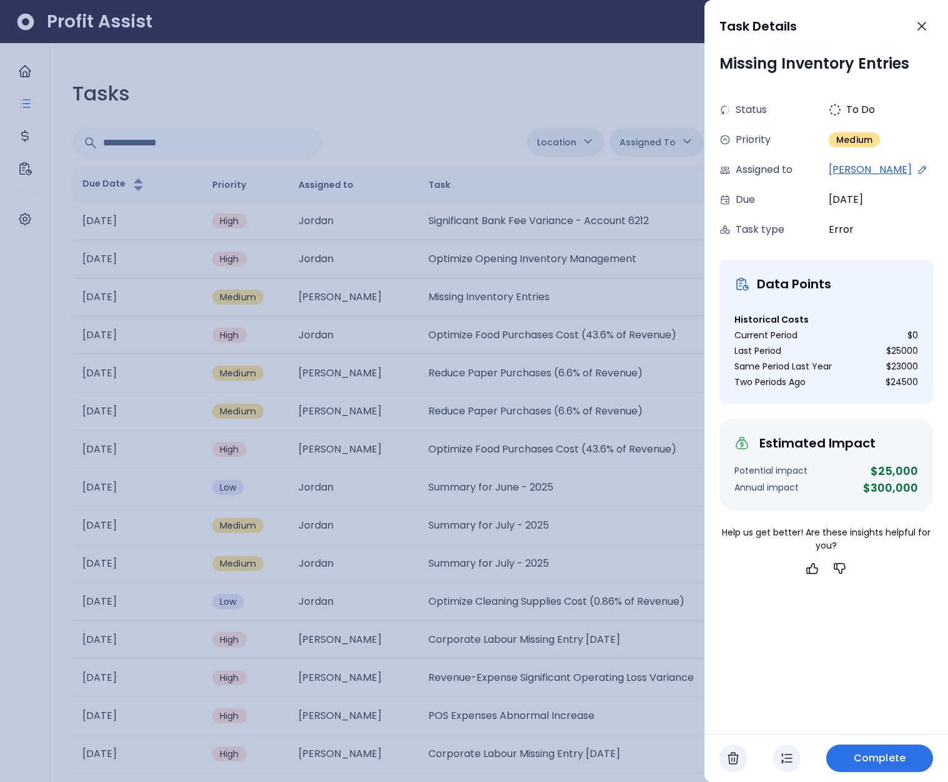
click at [575, 334] on div at bounding box center [474, 391] width 948 height 782
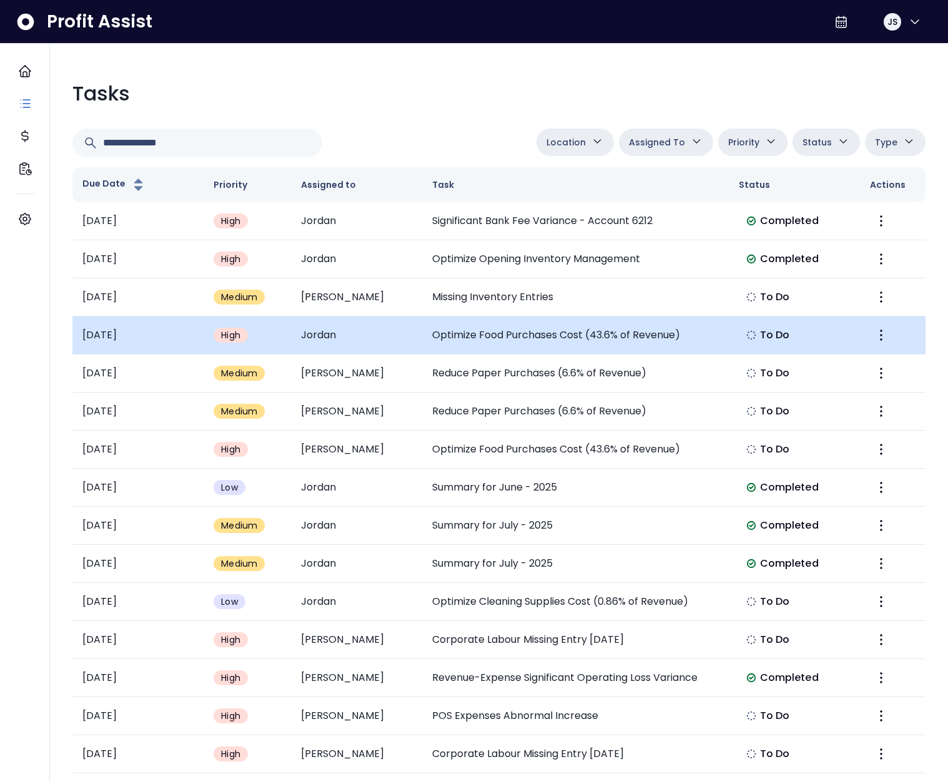
click at [890, 321] on td at bounding box center [893, 336] width 66 height 38
click at [885, 328] on icon "More" at bounding box center [880, 335] width 15 height 15
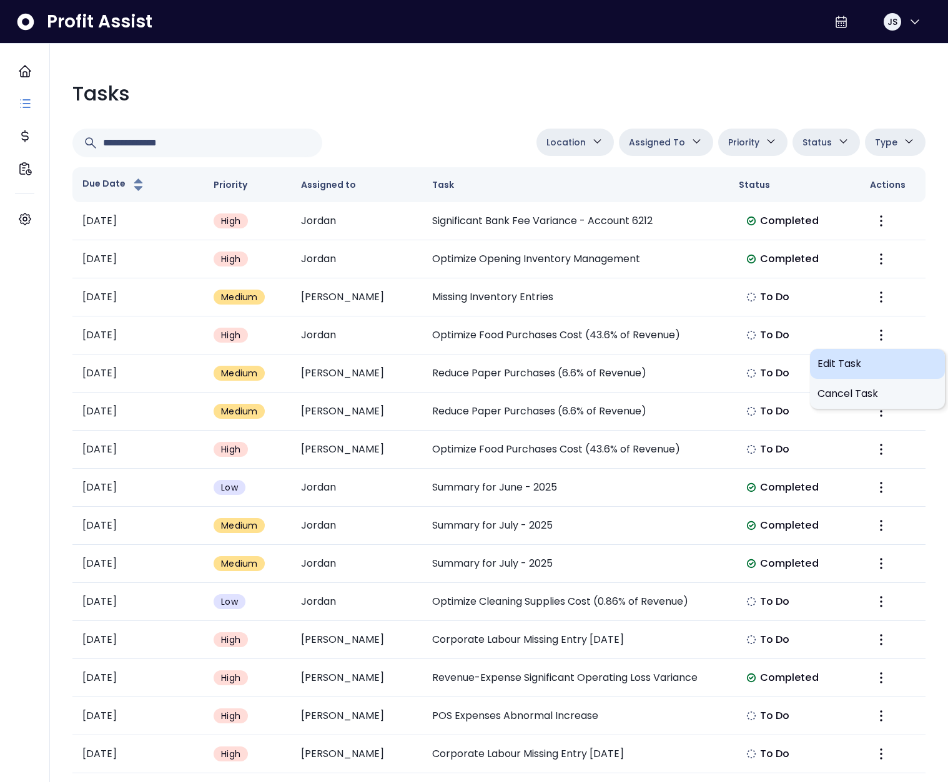
click at [813, 376] on div "Edit Task" at bounding box center [877, 364] width 135 height 30
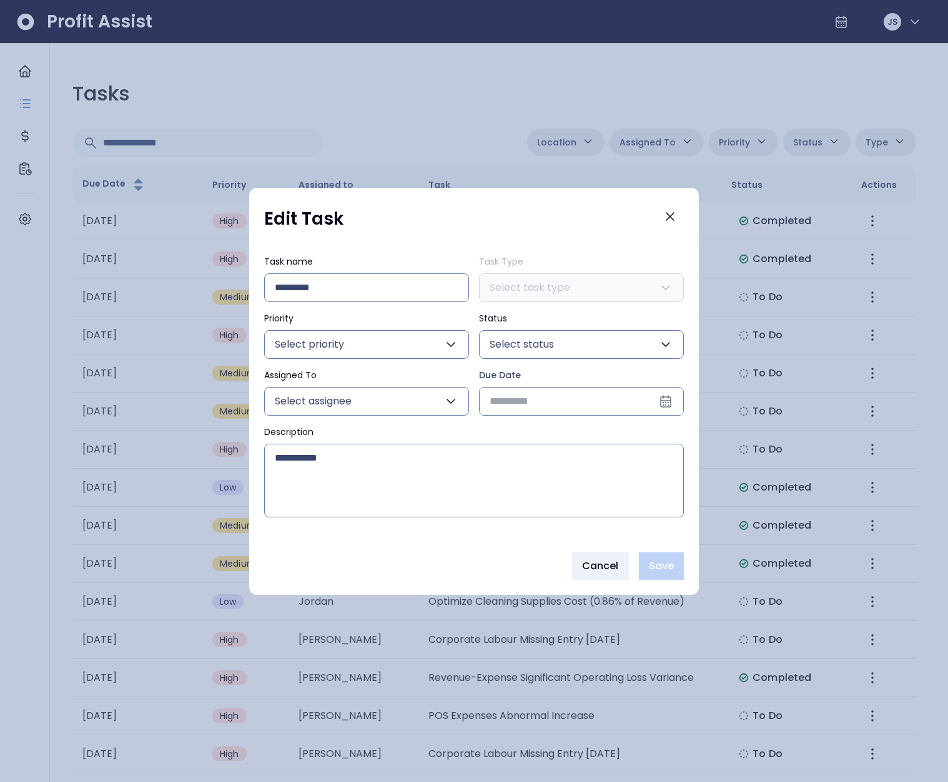
type input "**********"
type input "****"
type input "***"
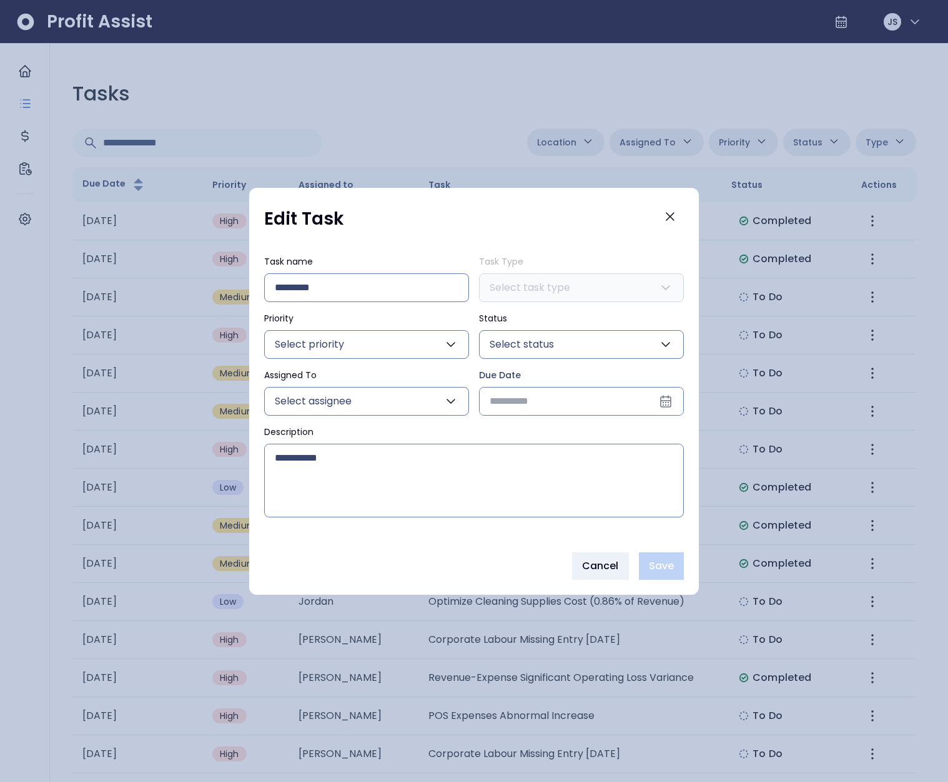
type input "**********"
type textarea "**********"
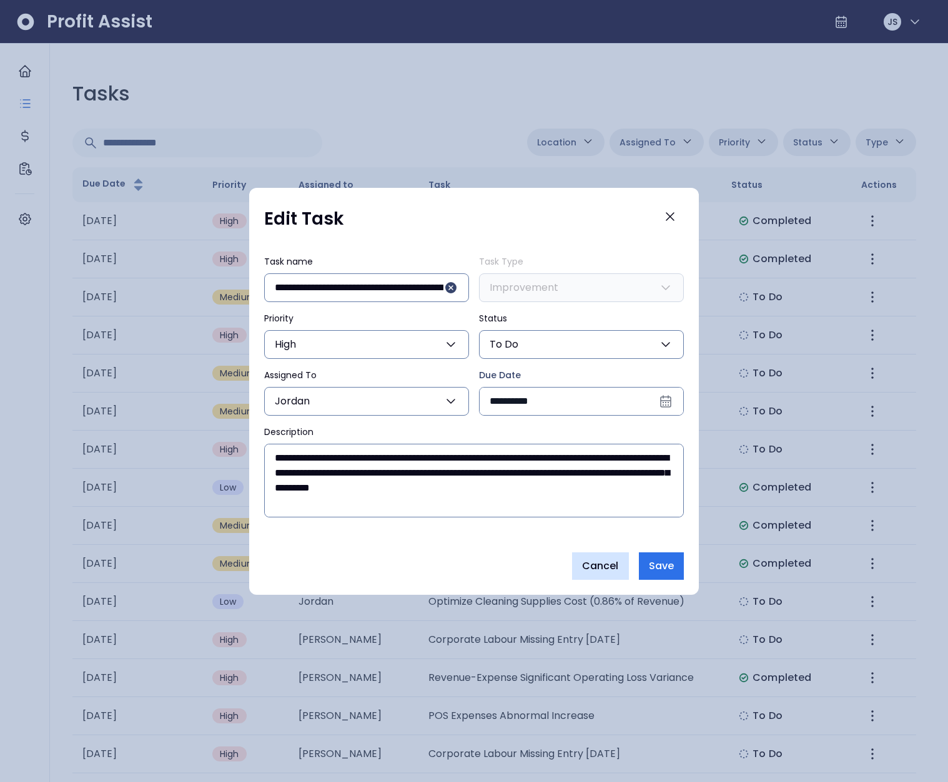
click at [589, 561] on span "Cancel" at bounding box center [600, 566] width 37 height 15
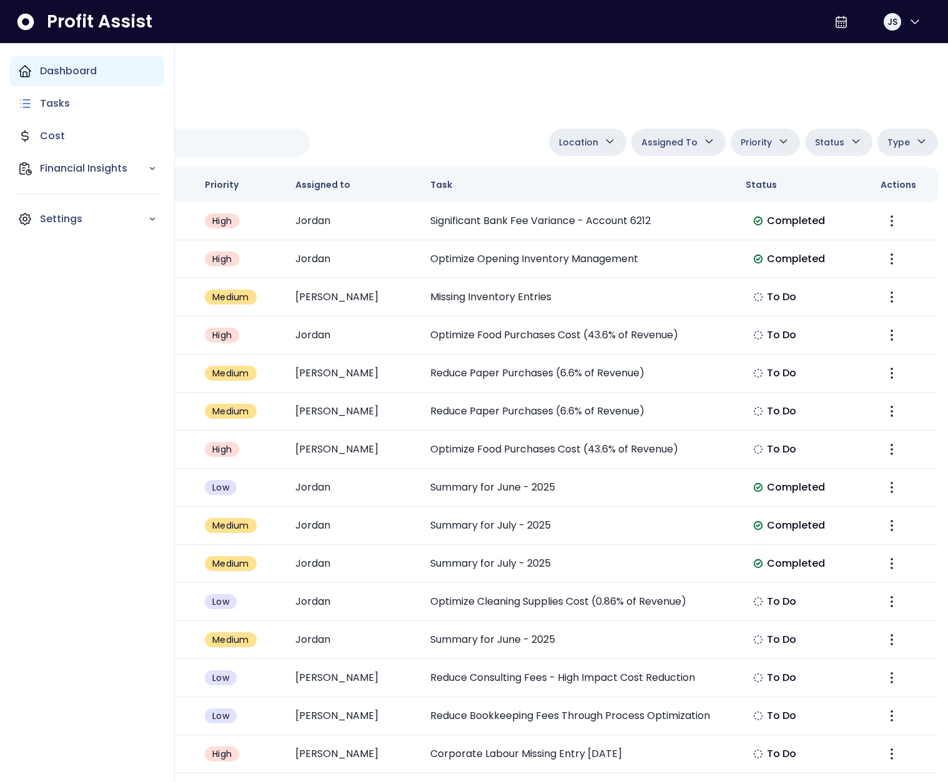
click at [23, 73] on icon "Main navigation" at bounding box center [24, 71] width 11 height 11
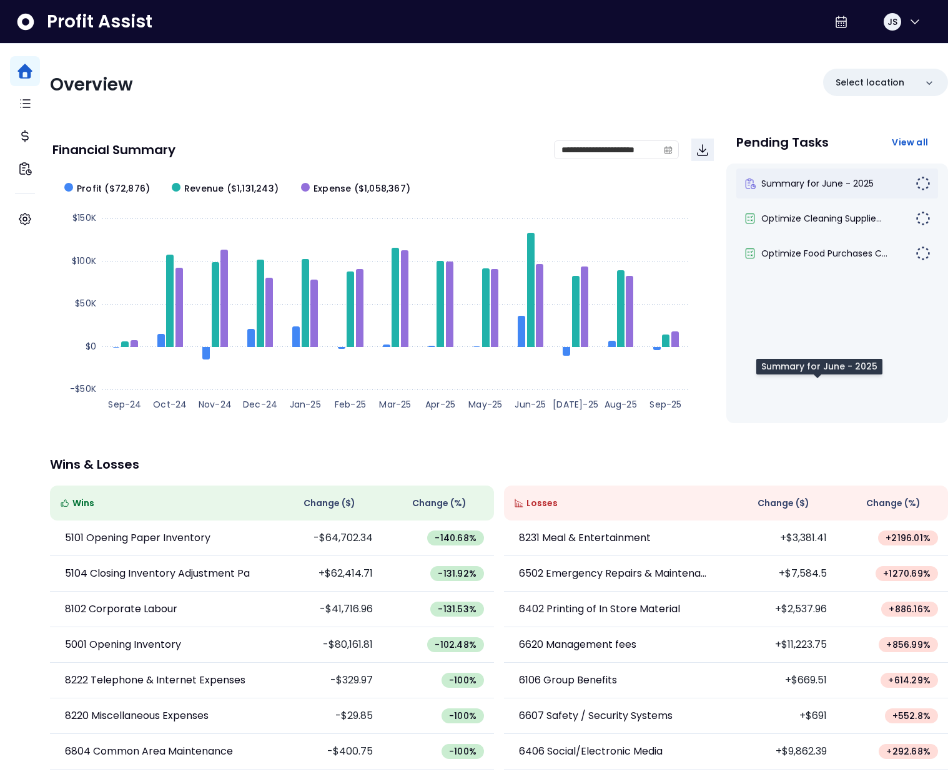
click at [820, 185] on span "Summary for June - 2025" at bounding box center [817, 183] width 112 height 12
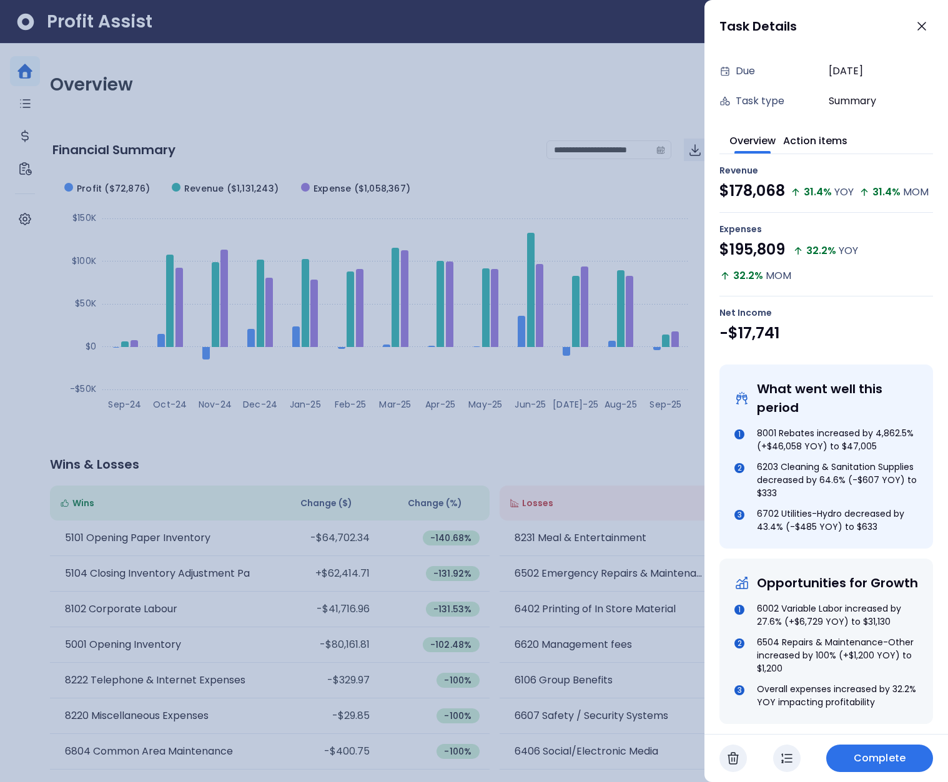
scroll to position [14, 0]
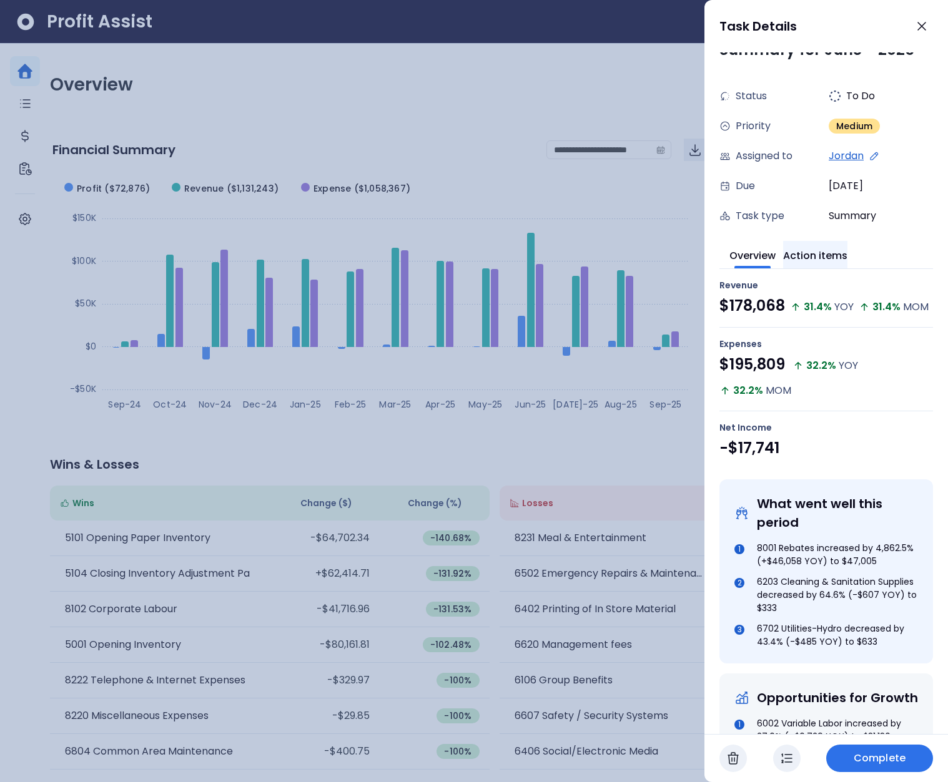
click at [829, 247] on button "Action items" at bounding box center [815, 254] width 64 height 27
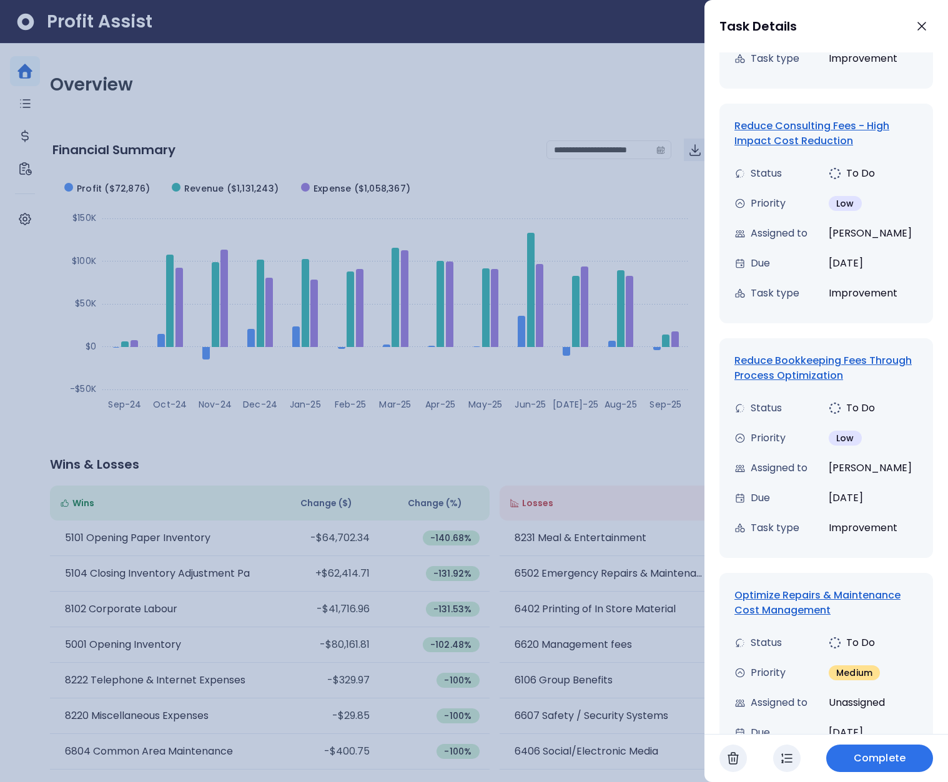
scroll to position [0, 0]
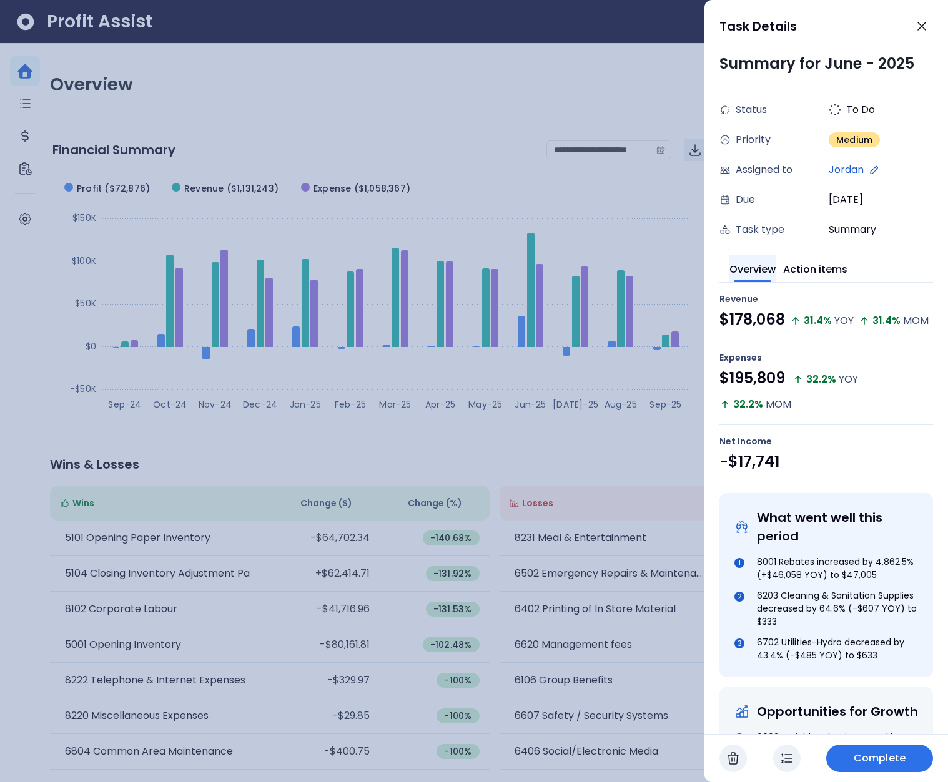
click at [760, 270] on button "Overview" at bounding box center [752, 268] width 46 height 27
click at [590, 327] on div at bounding box center [474, 391] width 948 height 782
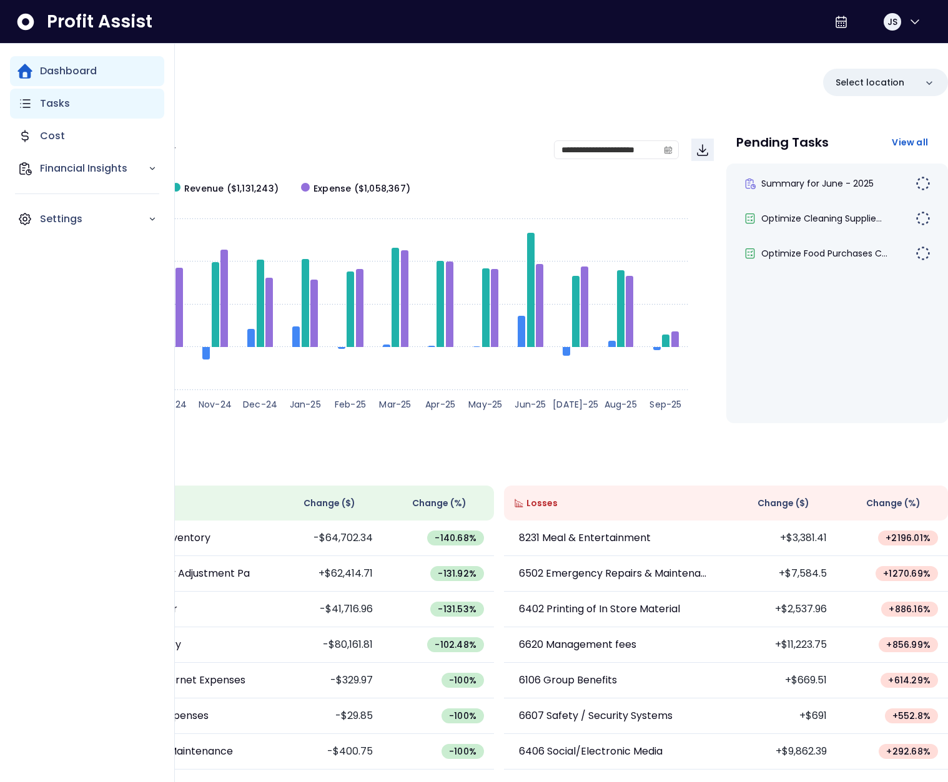
click at [19, 105] on icon "Main navigation" at bounding box center [24, 103] width 15 height 15
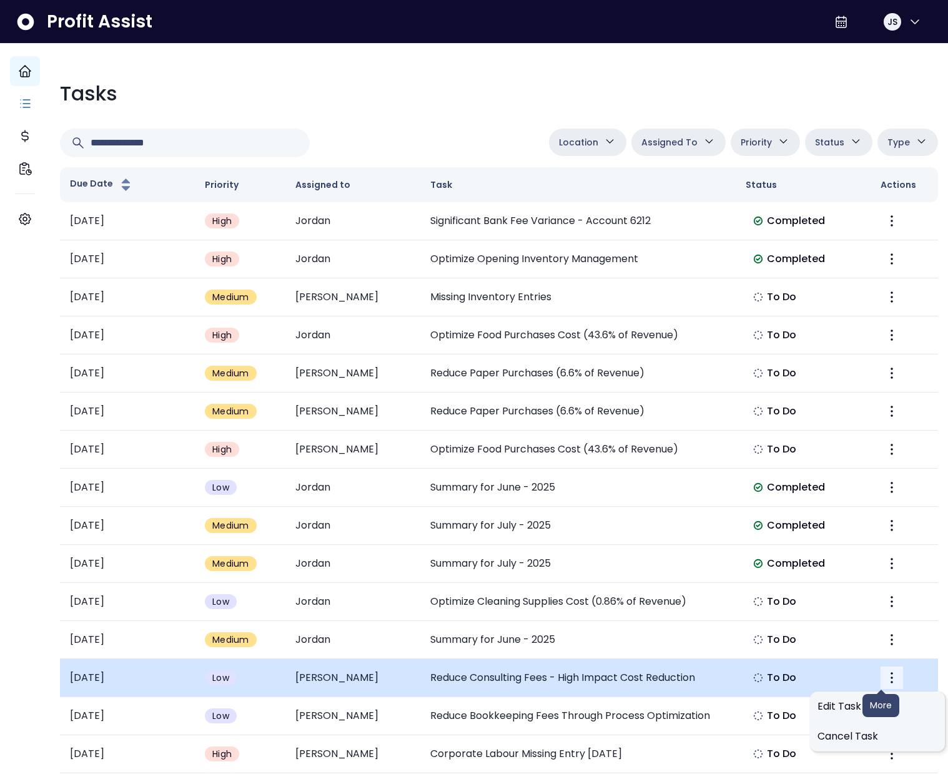
click at [884, 673] on icon "More" at bounding box center [891, 678] width 15 height 15
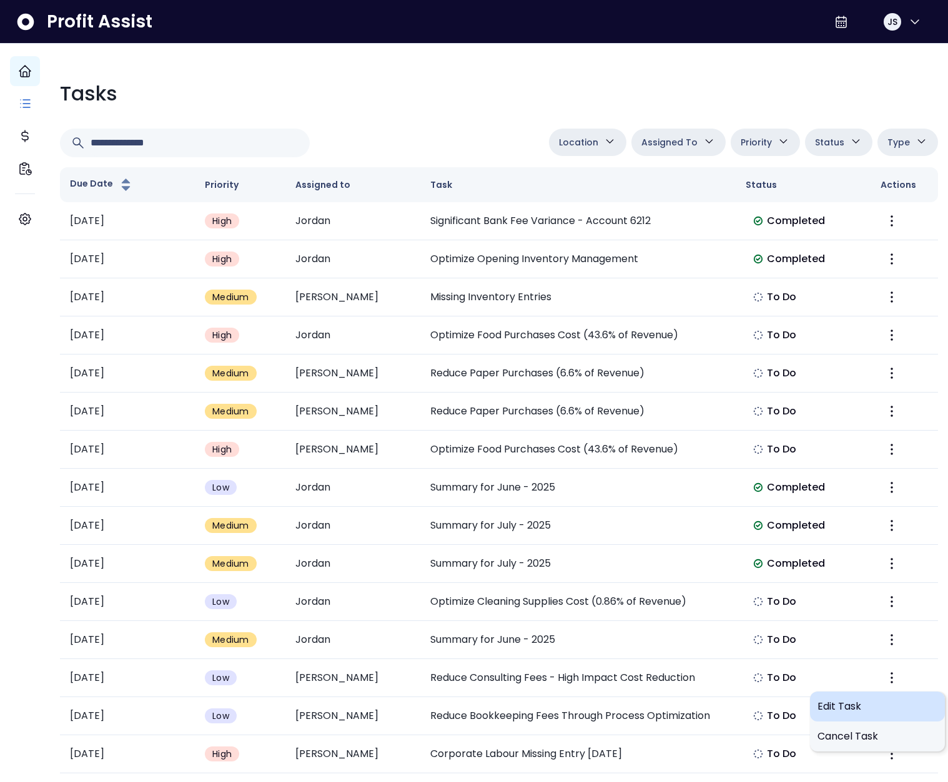
click at [859, 697] on div "Edit Task" at bounding box center [877, 707] width 135 height 30
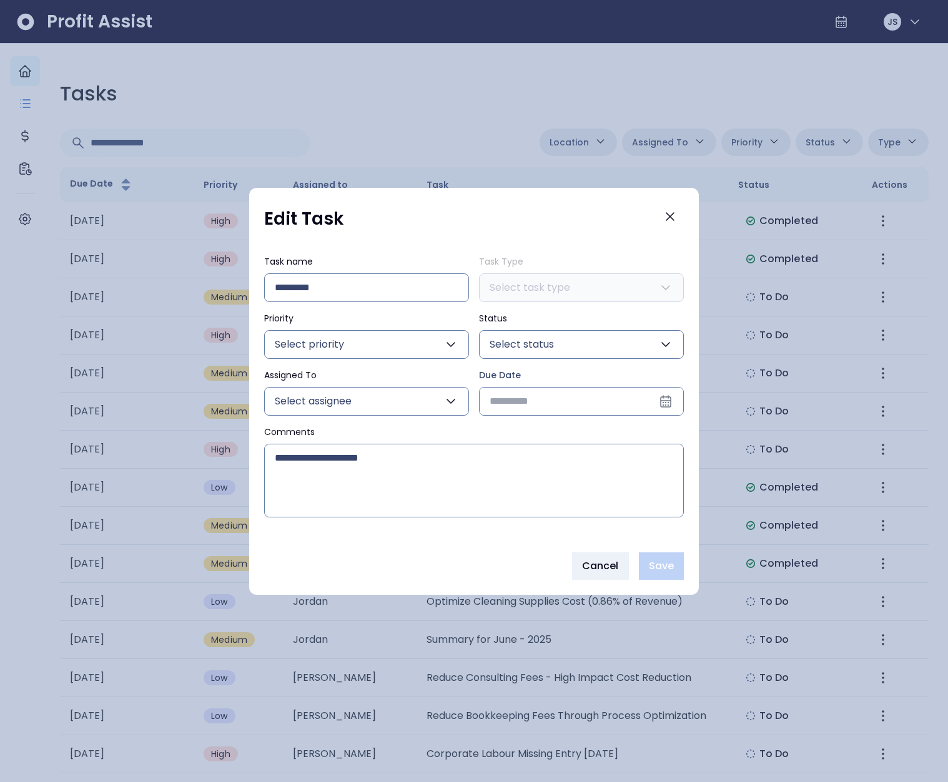
type input "**********"
type input "***"
type input "****"
type input "***"
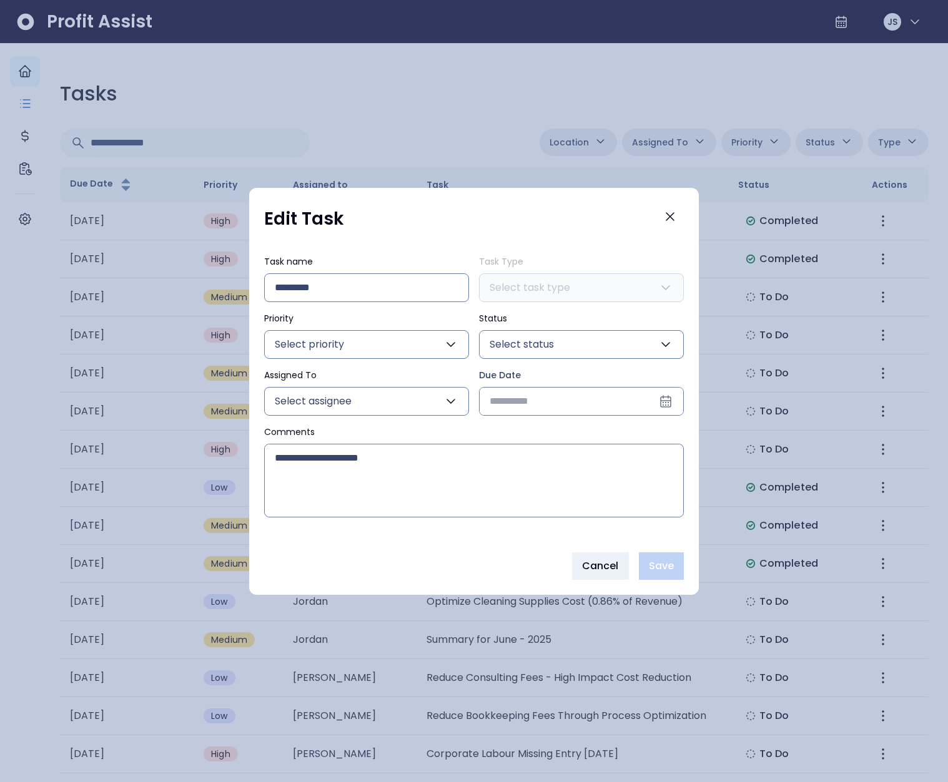
type input "**********"
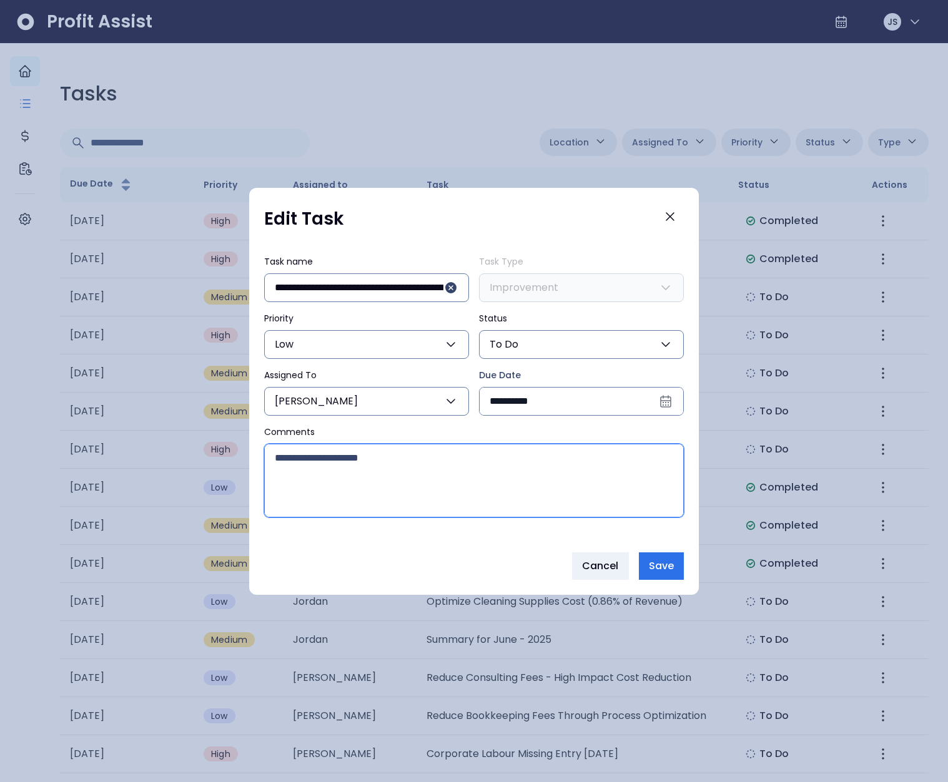
click at [525, 476] on textarea "Comments" at bounding box center [474, 481] width 418 height 72
type textarea "**********"
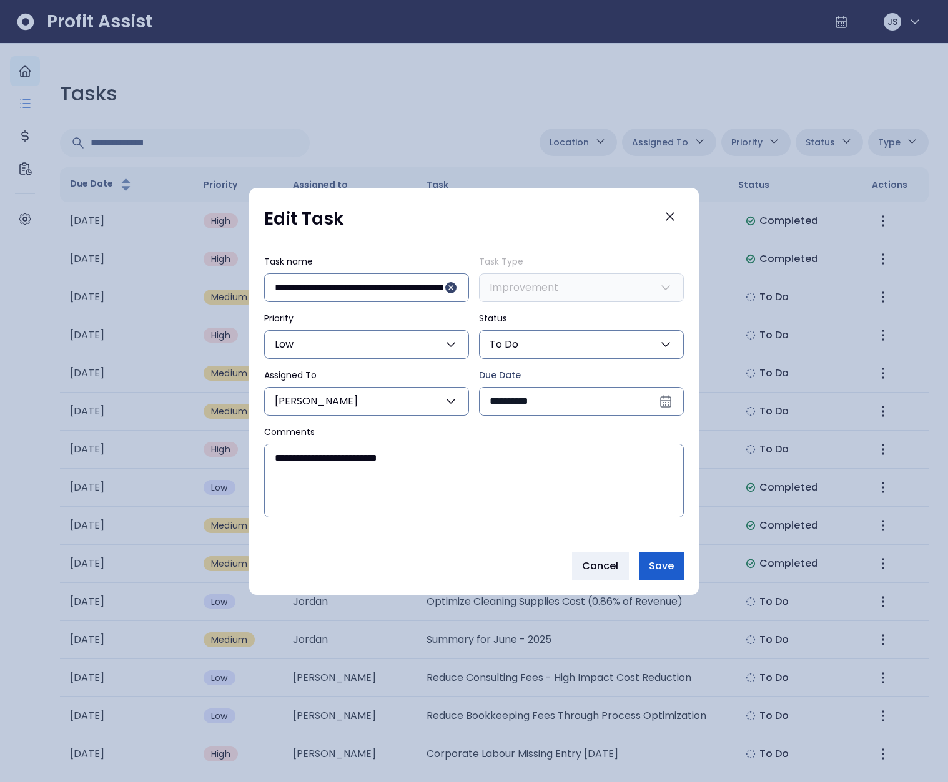
click at [665, 565] on span "Save" at bounding box center [661, 566] width 25 height 15
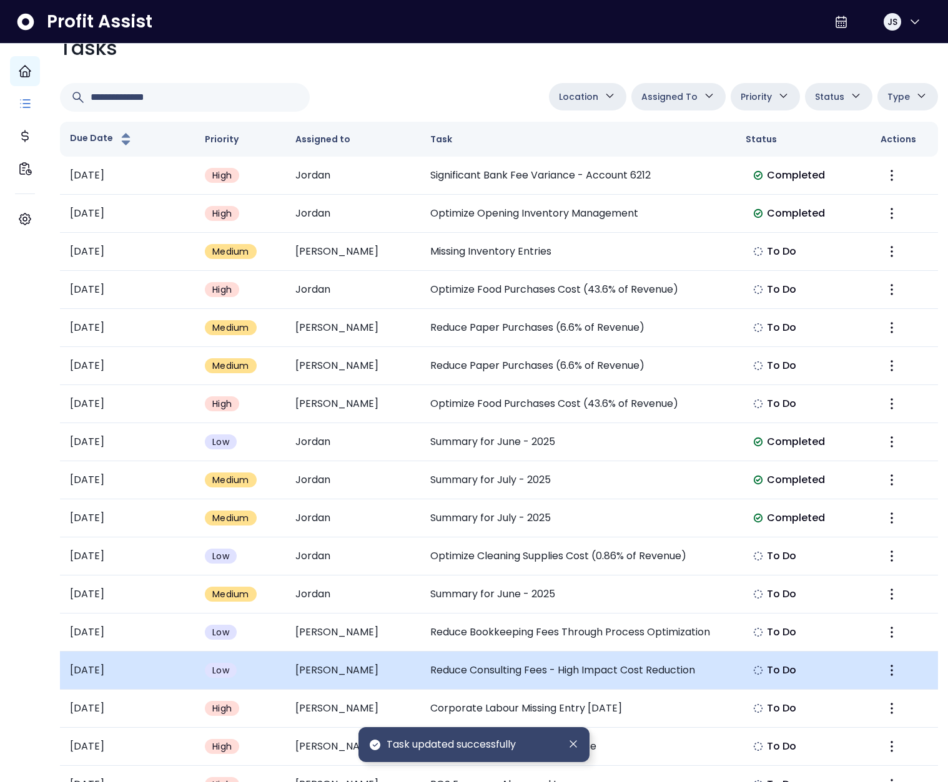
scroll to position [58, 0]
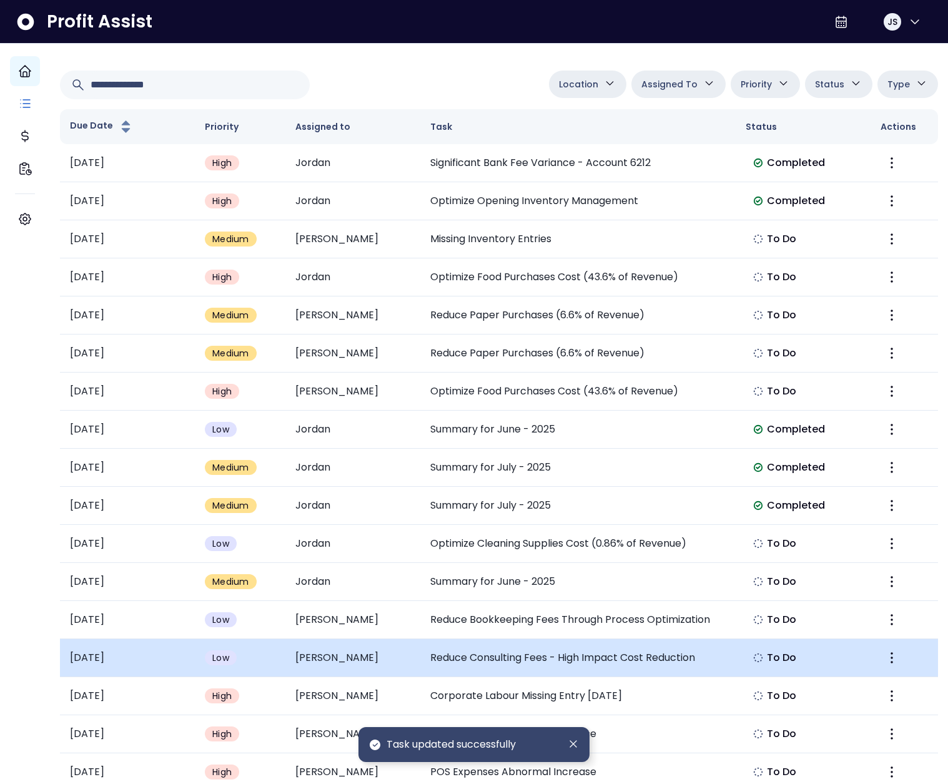
click at [566, 664] on td "Reduce Consulting Fees - High Impact Cost Reduction" at bounding box center [577, 658] width 315 height 38
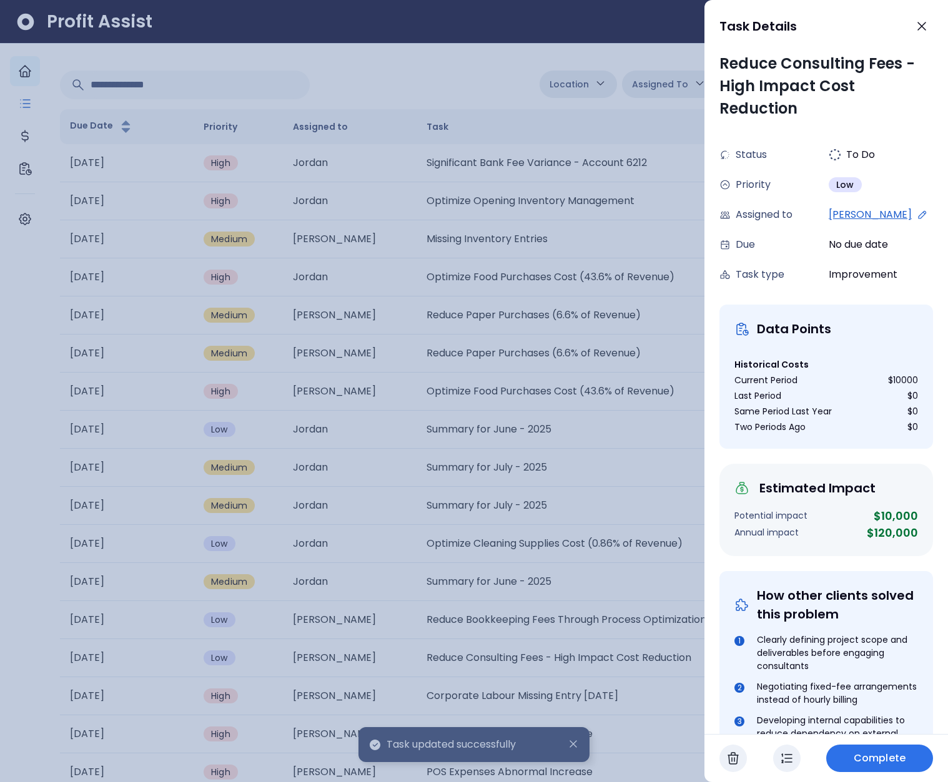
scroll to position [475, 0]
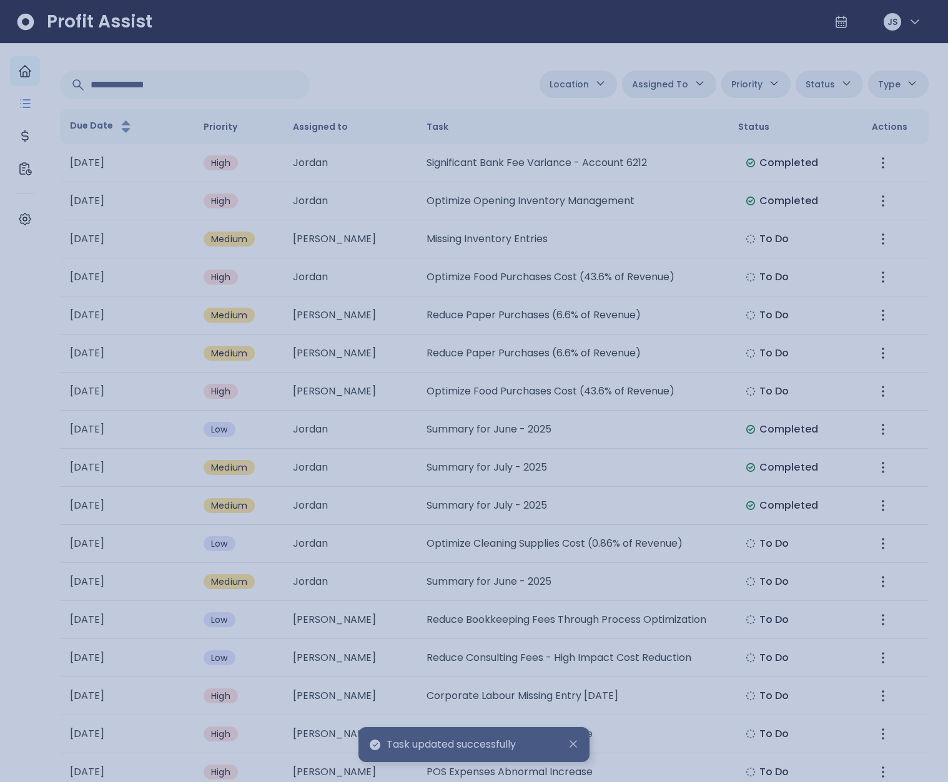
click at [385, 400] on div at bounding box center [474, 391] width 948 height 782
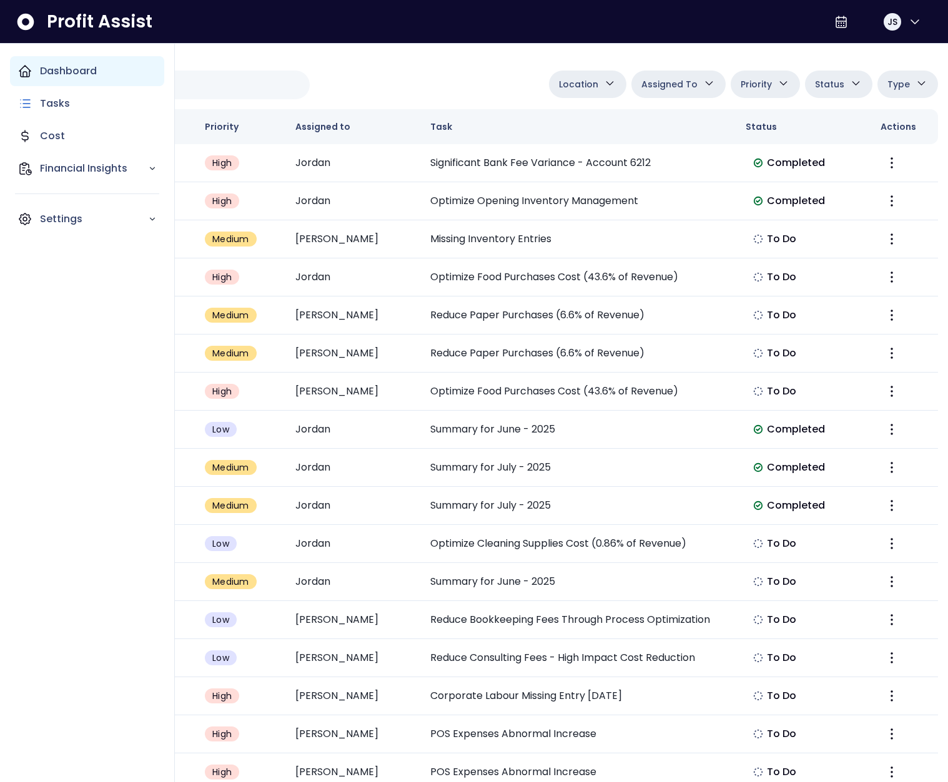
click at [27, 65] on icon "Main navigation" at bounding box center [24, 71] width 15 height 15
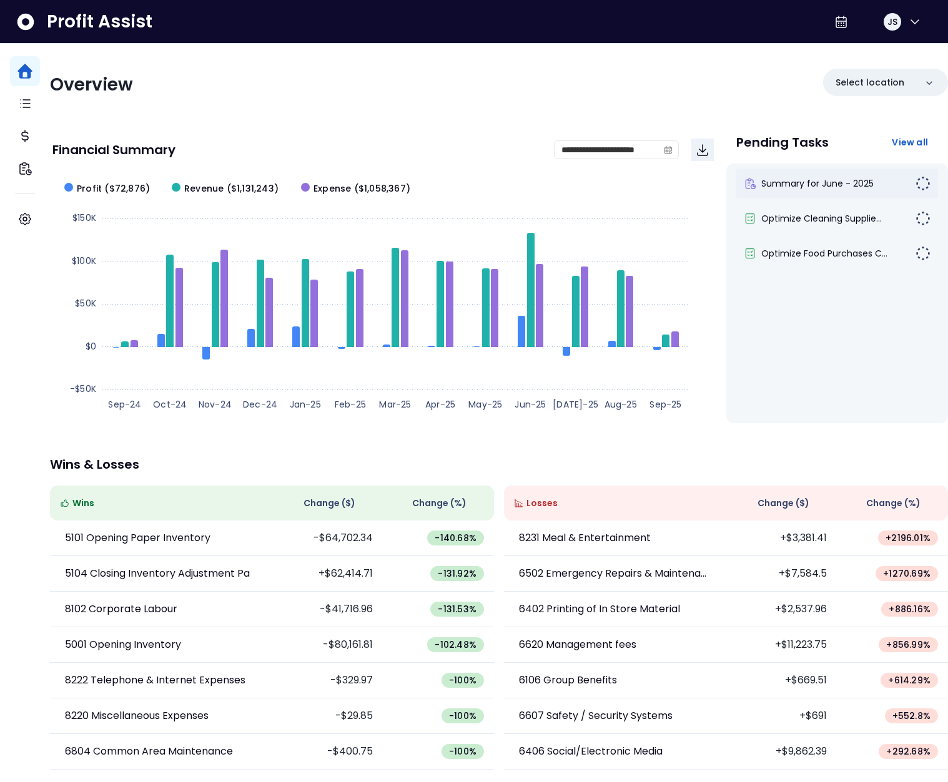
click at [811, 192] on div "Summary for June - 2025" at bounding box center [837, 184] width 202 height 30
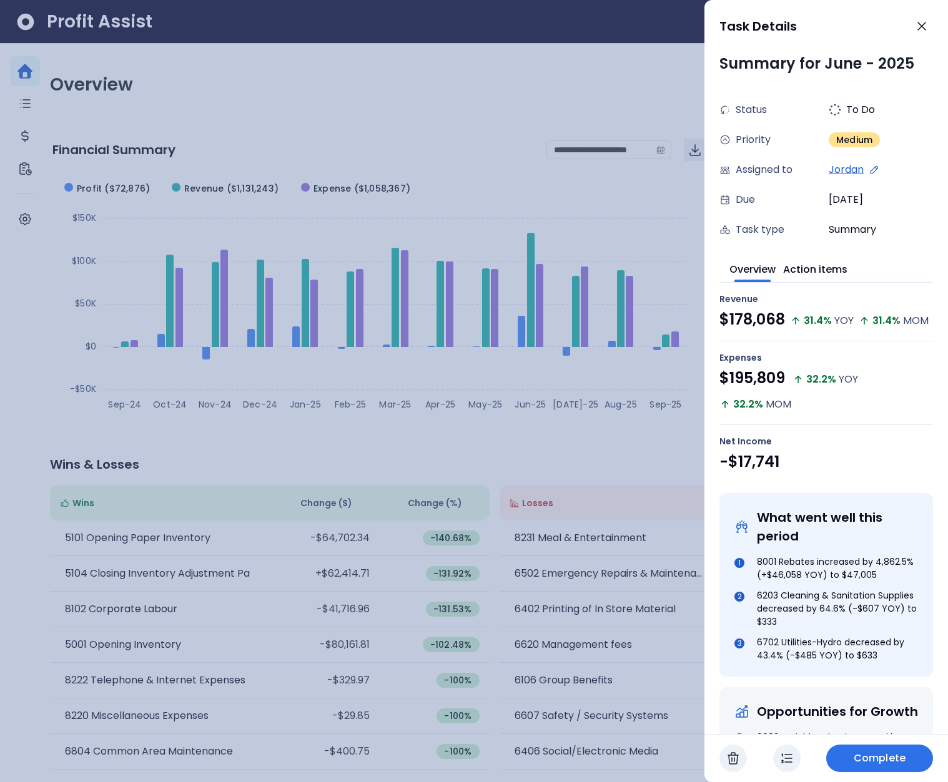
click at [820, 280] on span at bounding box center [815, 281] width 54 height 2
click at [820, 271] on button "Action items" at bounding box center [815, 268] width 64 height 27
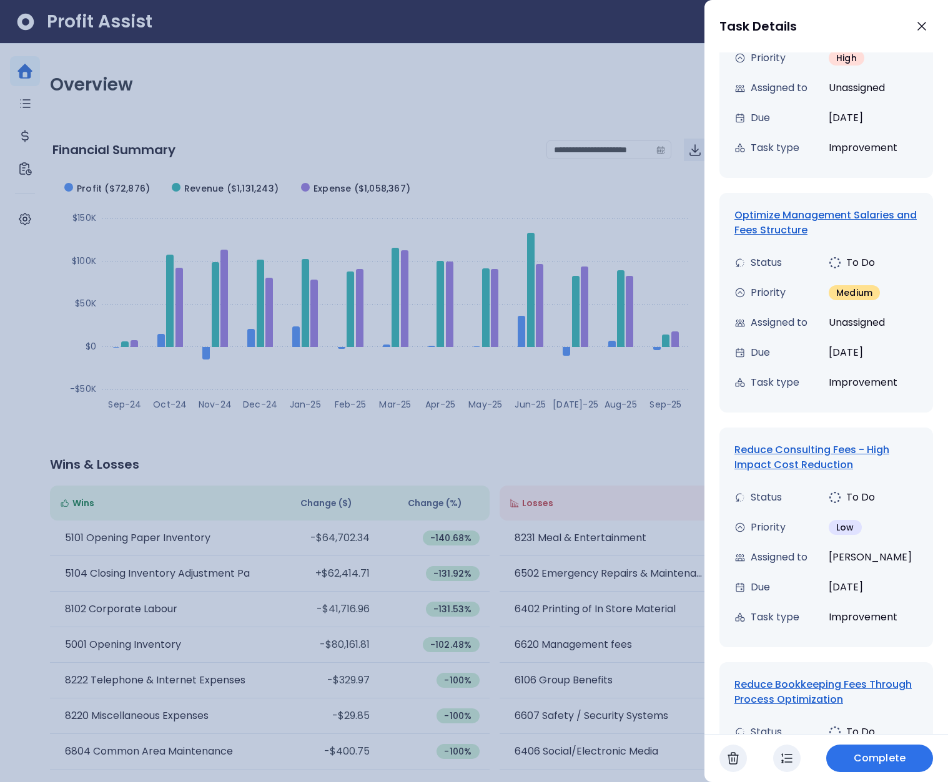
scroll to position [343, 0]
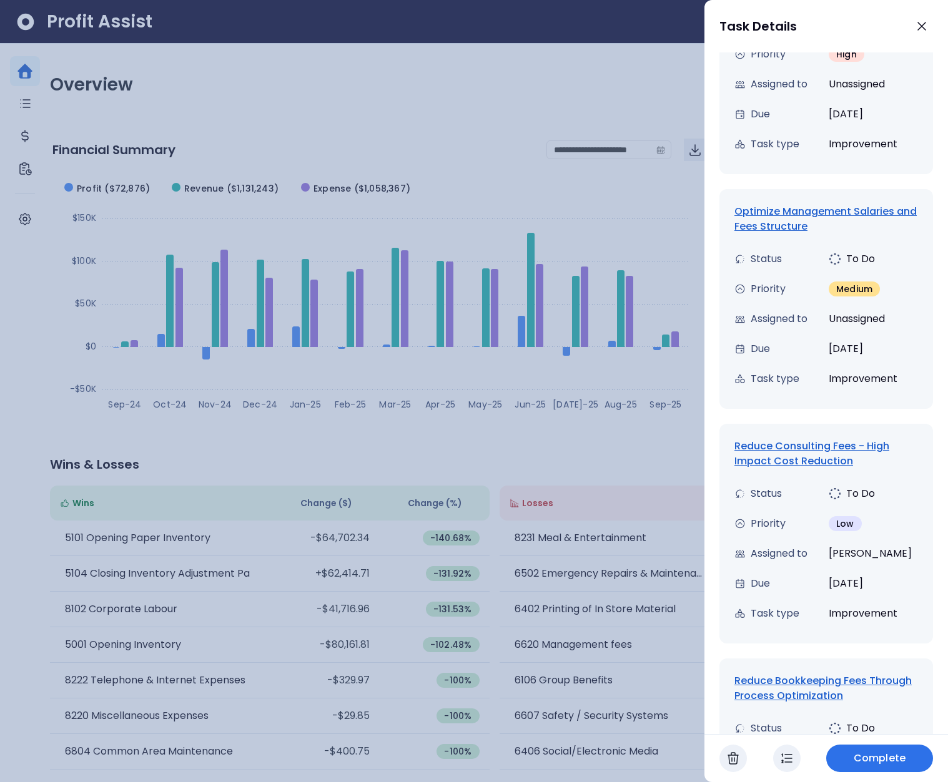
click at [807, 460] on div "Reduce Consulting Fees - High Impact Cost Reduction" at bounding box center [826, 454] width 184 height 30
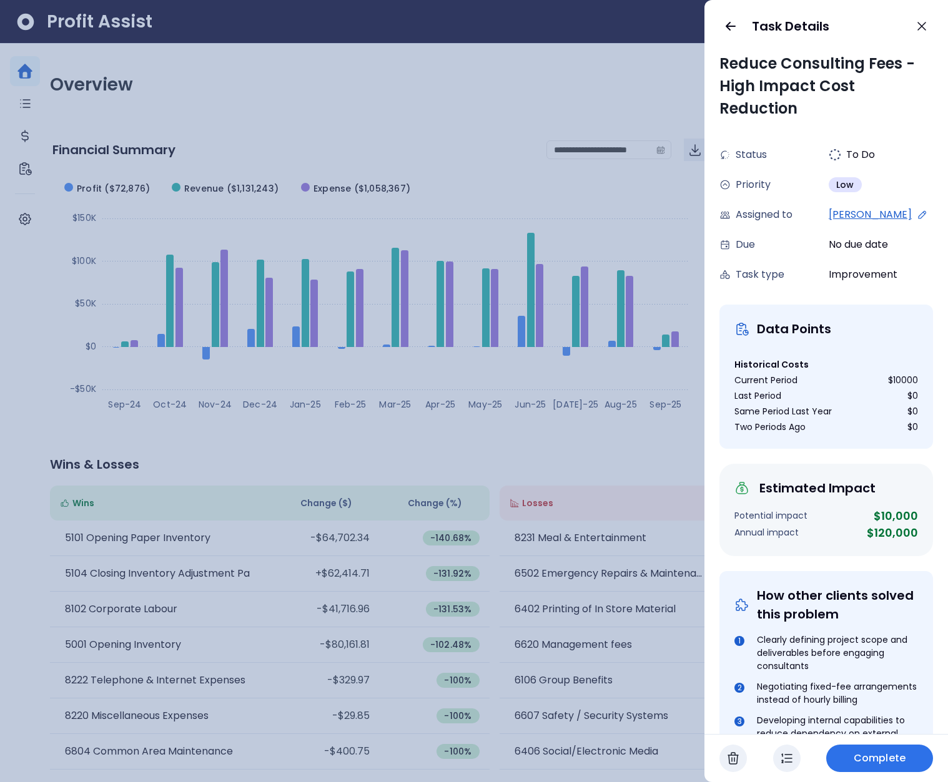
scroll to position [475, 0]
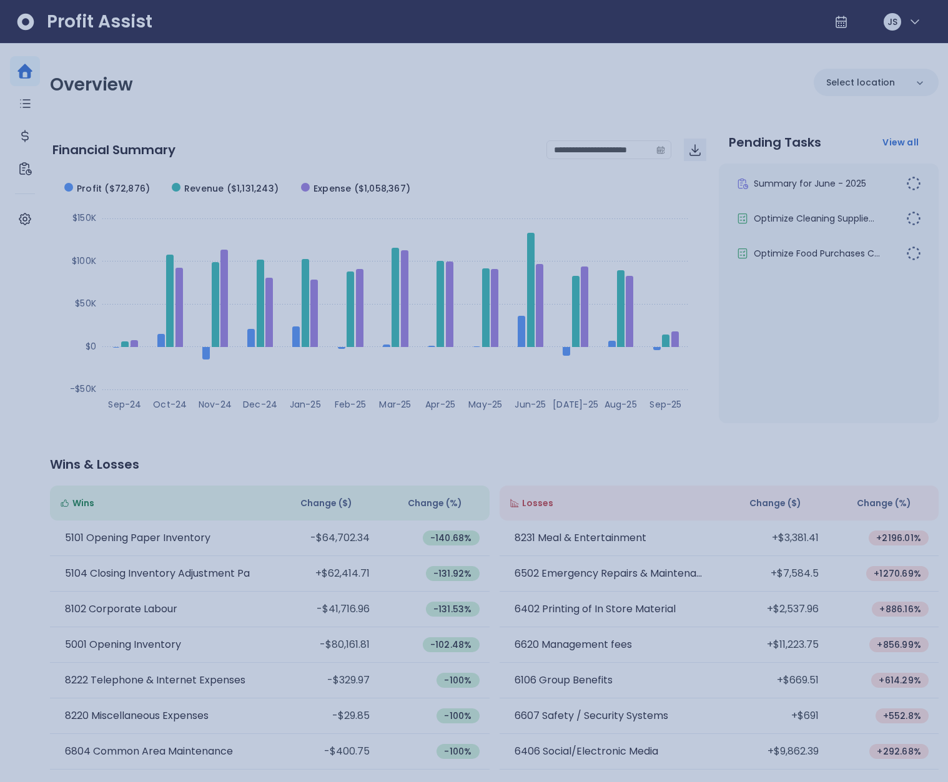
click at [77, 306] on div at bounding box center [474, 391] width 948 height 782
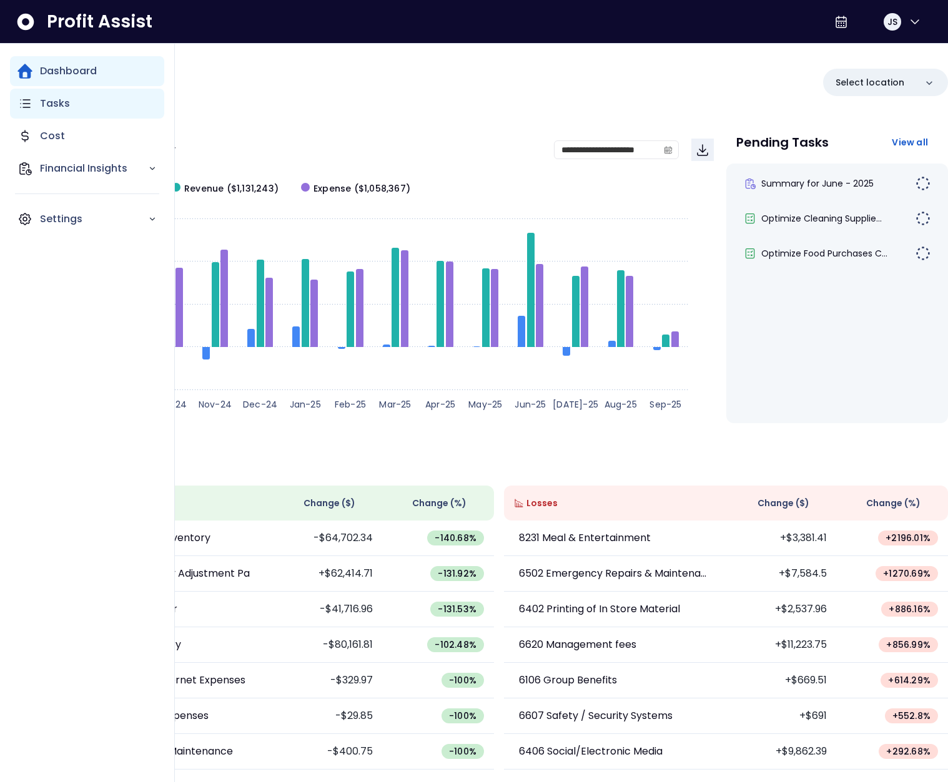
click at [22, 110] on icon "Main navigation" at bounding box center [24, 103] width 15 height 15
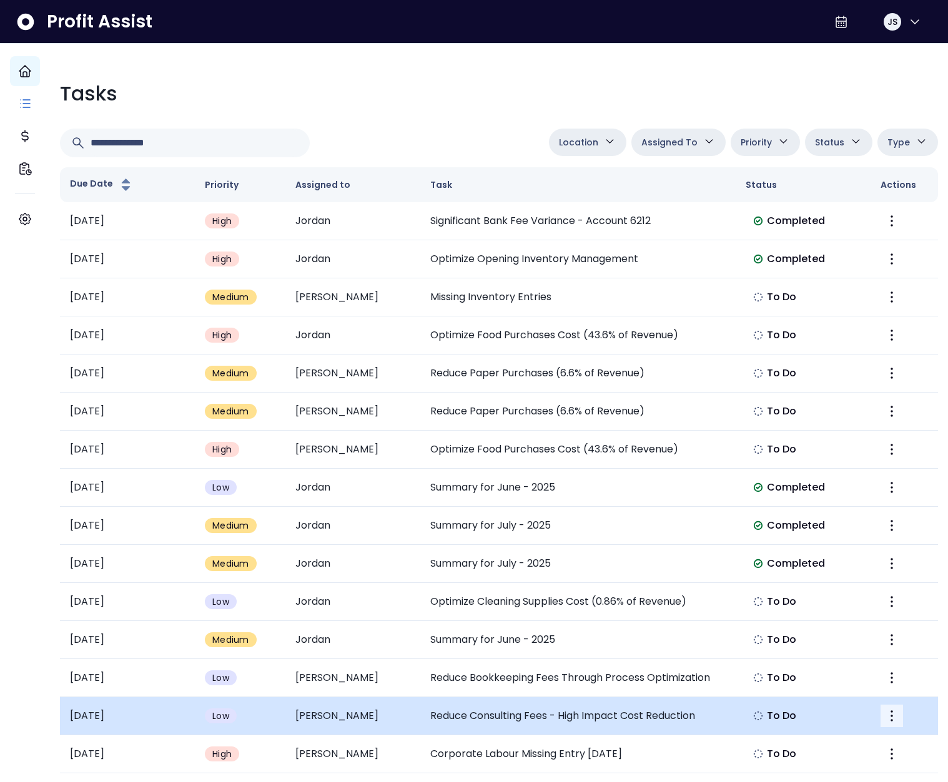
click at [884, 712] on icon "More" at bounding box center [891, 716] width 15 height 15
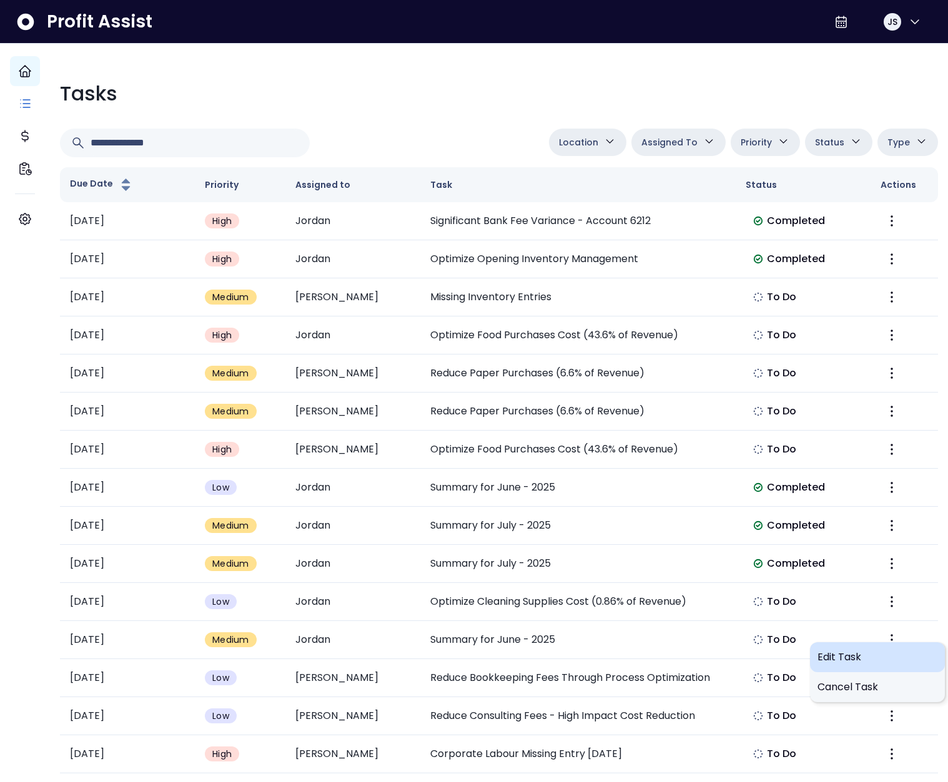
click at [852, 662] on span "Edit Task" at bounding box center [877, 657] width 120 height 15
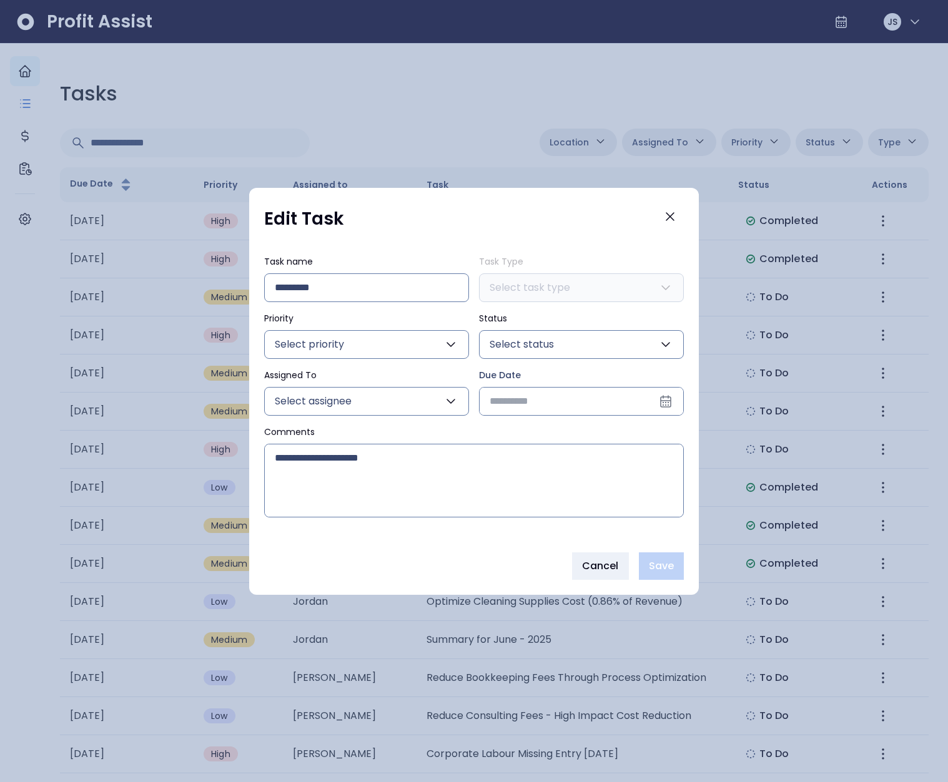
type input "**********"
type input "***"
type input "****"
type input "***"
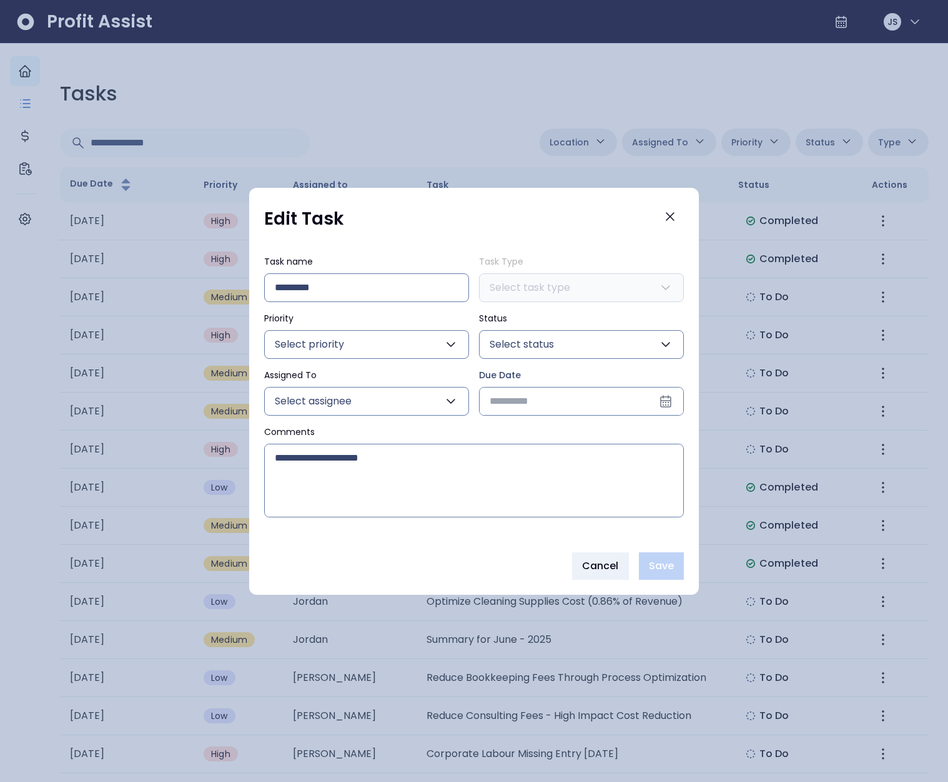
type input "**********"
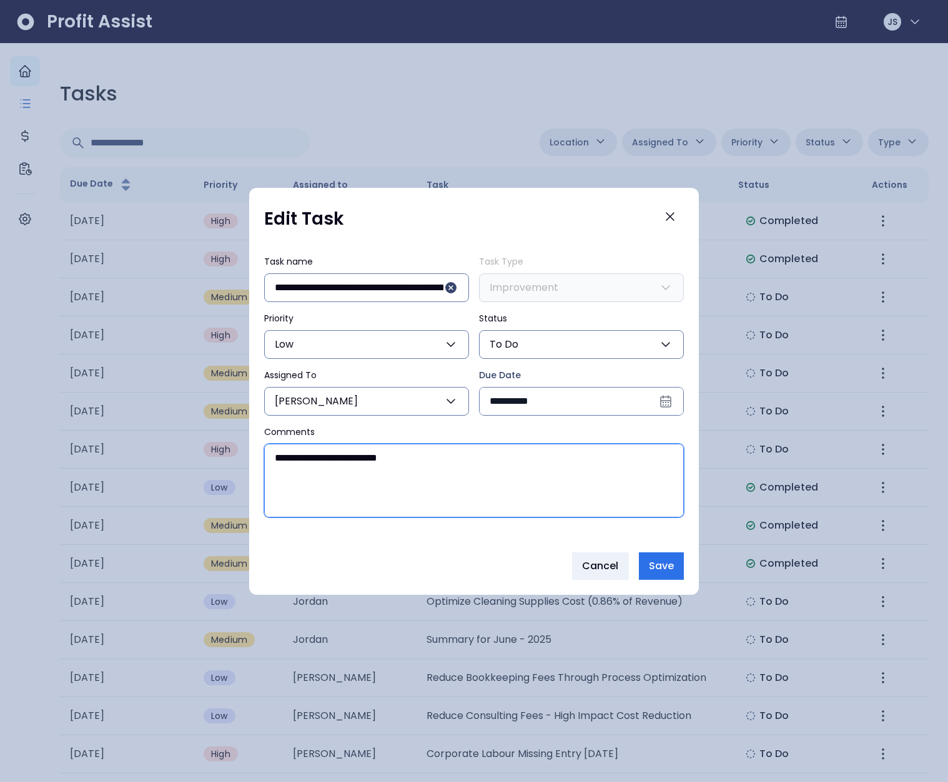
click at [450, 501] on textarea "**********" at bounding box center [474, 481] width 418 height 72
type textarea "**********"
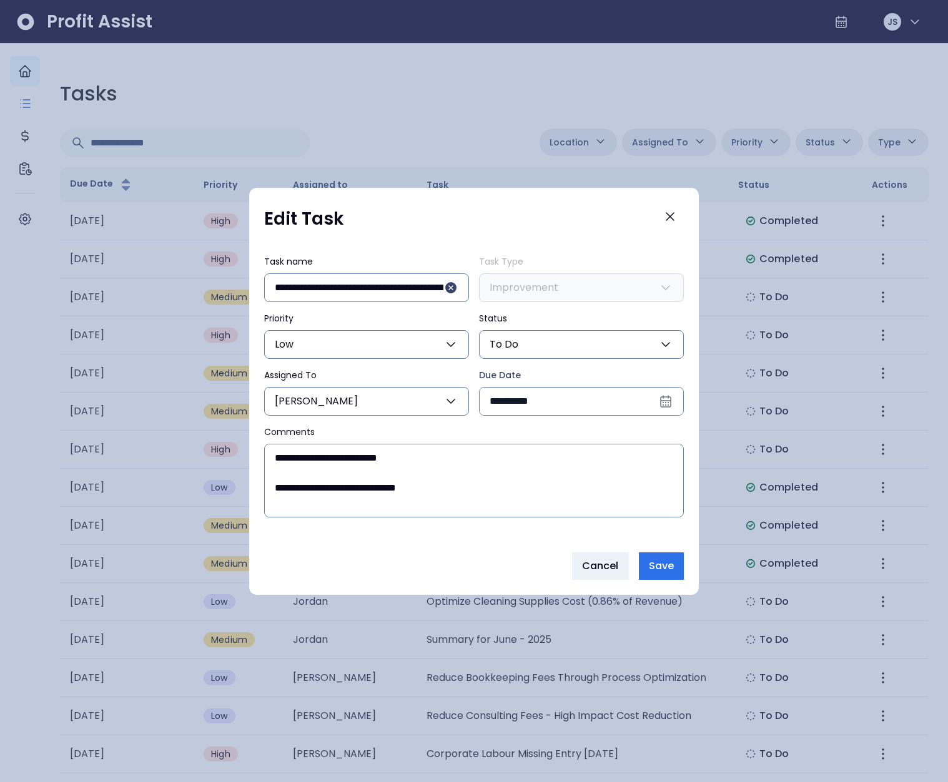
drag, startPoint x: 539, startPoint y: 343, endPoint x: 539, endPoint y: 350, distance: 6.9
click at [539, 343] on button "To Do" at bounding box center [581, 344] width 205 height 29
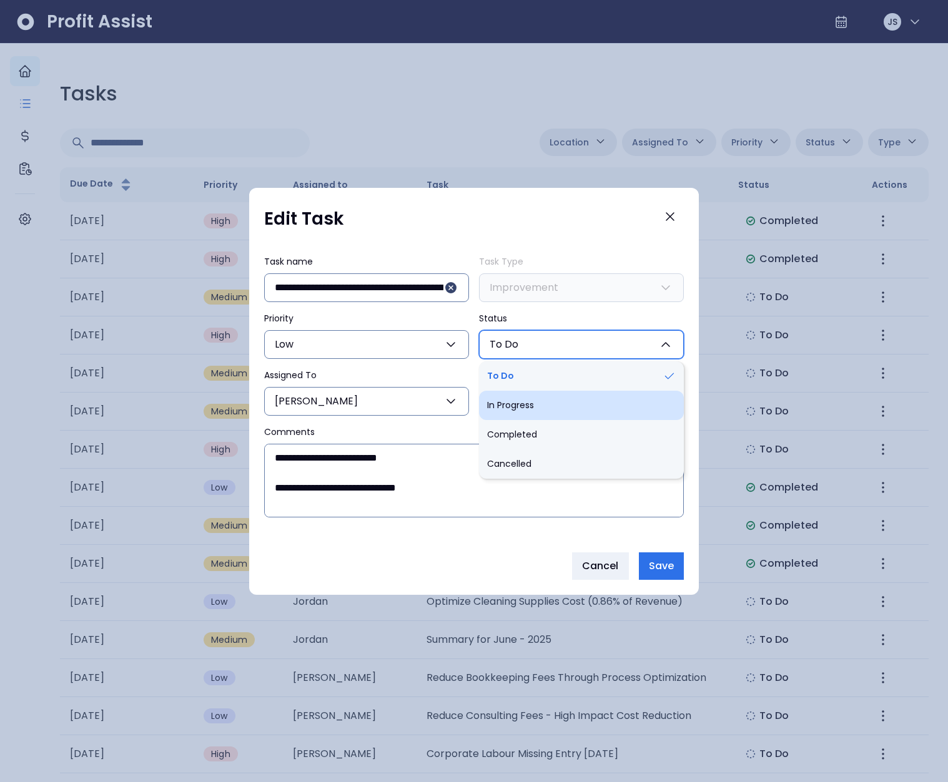
click at [523, 415] on li "In Progress" at bounding box center [581, 405] width 205 height 29
type input "**********"
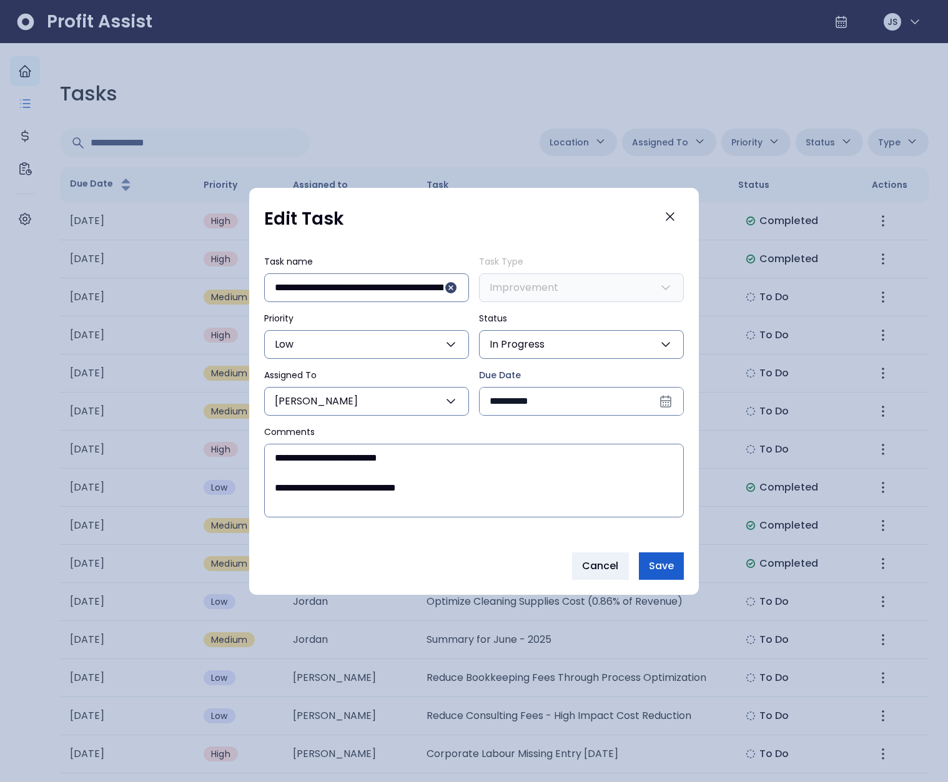
click at [659, 559] on span "Save" at bounding box center [661, 566] width 25 height 15
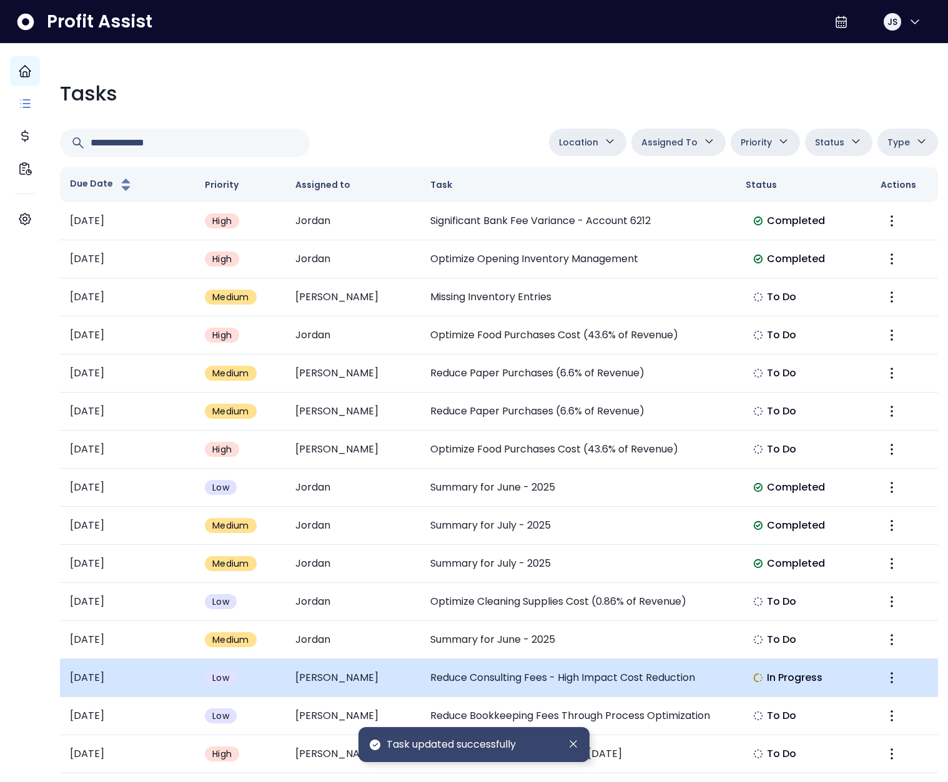
click at [591, 681] on td "Reduce Consulting Fees - High Impact Cost Reduction" at bounding box center [577, 678] width 315 height 38
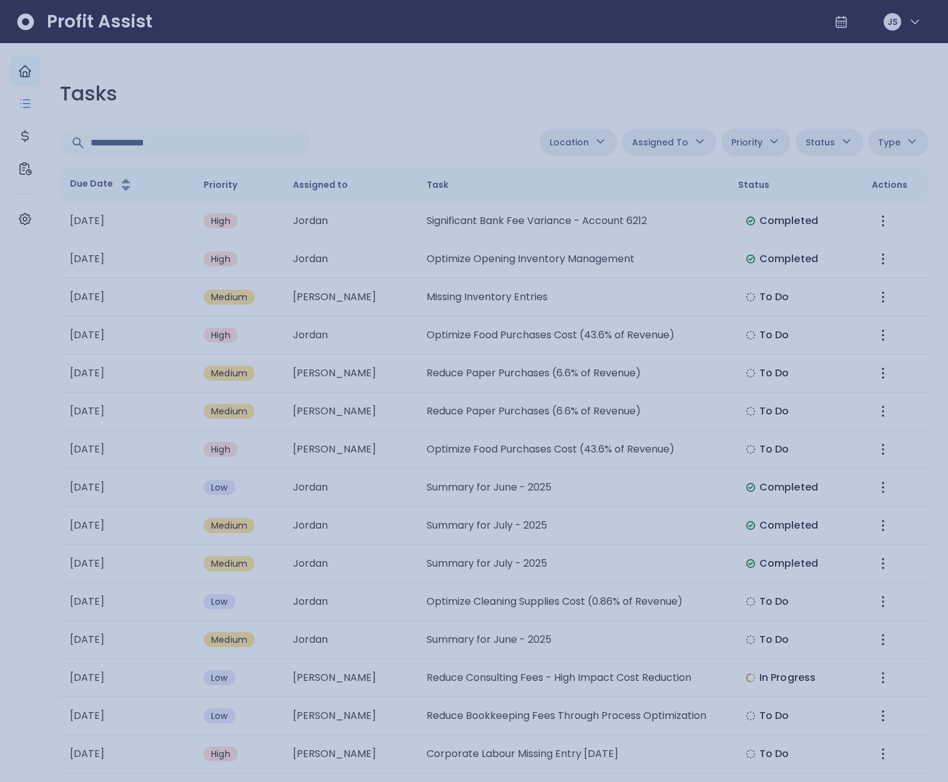
click at [619, 450] on div at bounding box center [474, 391] width 948 height 782
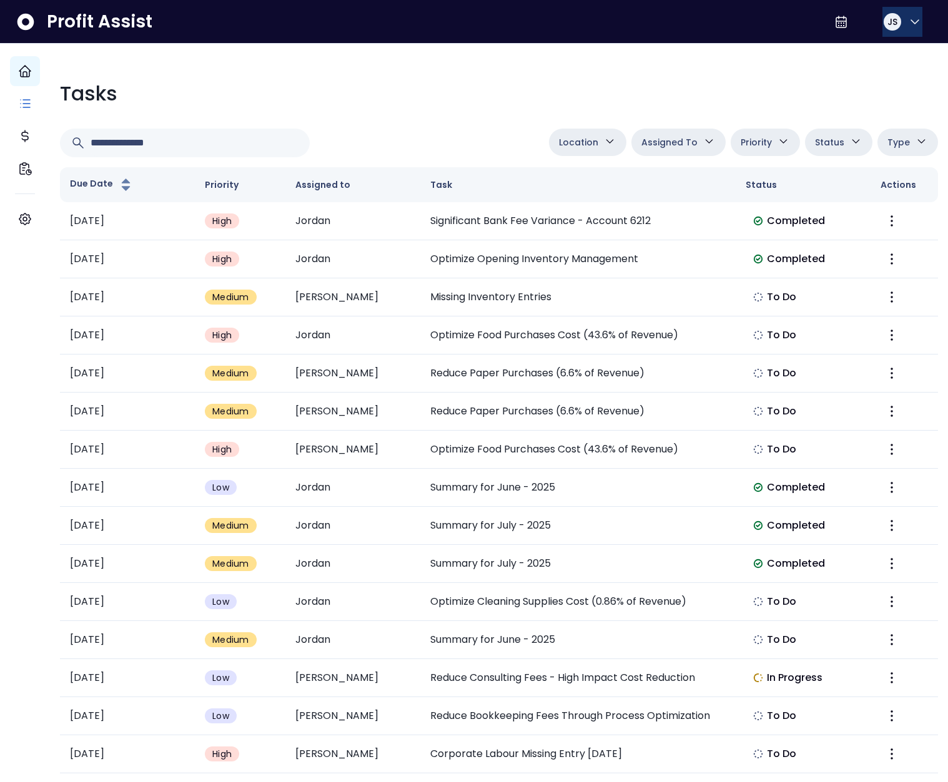
click at [888, 19] on span "JS" at bounding box center [892, 22] width 10 height 12
